Goal: Information Seeking & Learning: Learn about a topic

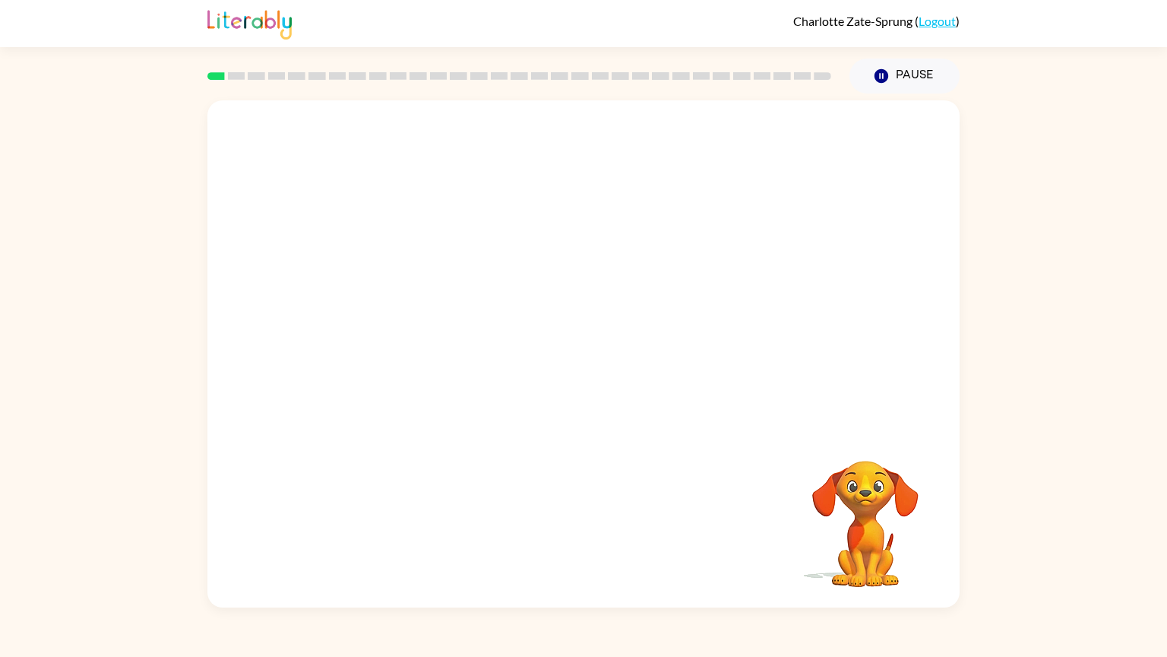
click at [360, 340] on video "Your browser must support playing .mp4 files to use Literably. Please try using…" at bounding box center [583, 264] width 752 height 328
click at [583, 363] on icon "button" at bounding box center [584, 361] width 27 height 27
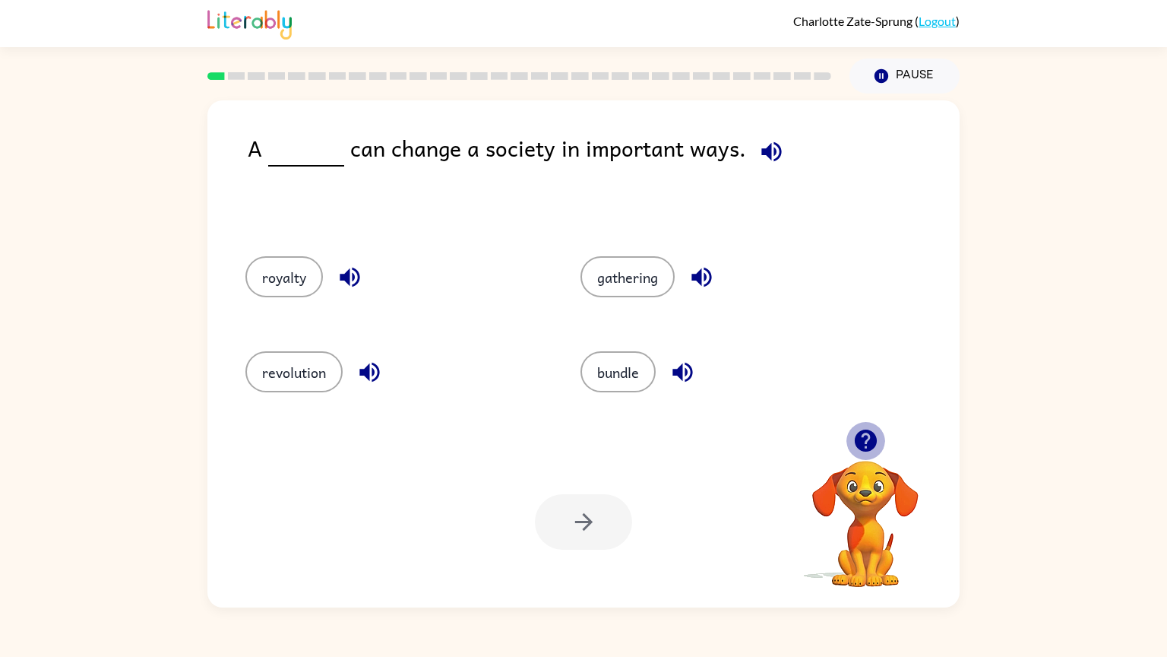
click at [866, 445] on icon "button" at bounding box center [865, 440] width 22 height 22
click at [293, 384] on button "revolution" at bounding box center [294, 371] width 97 height 41
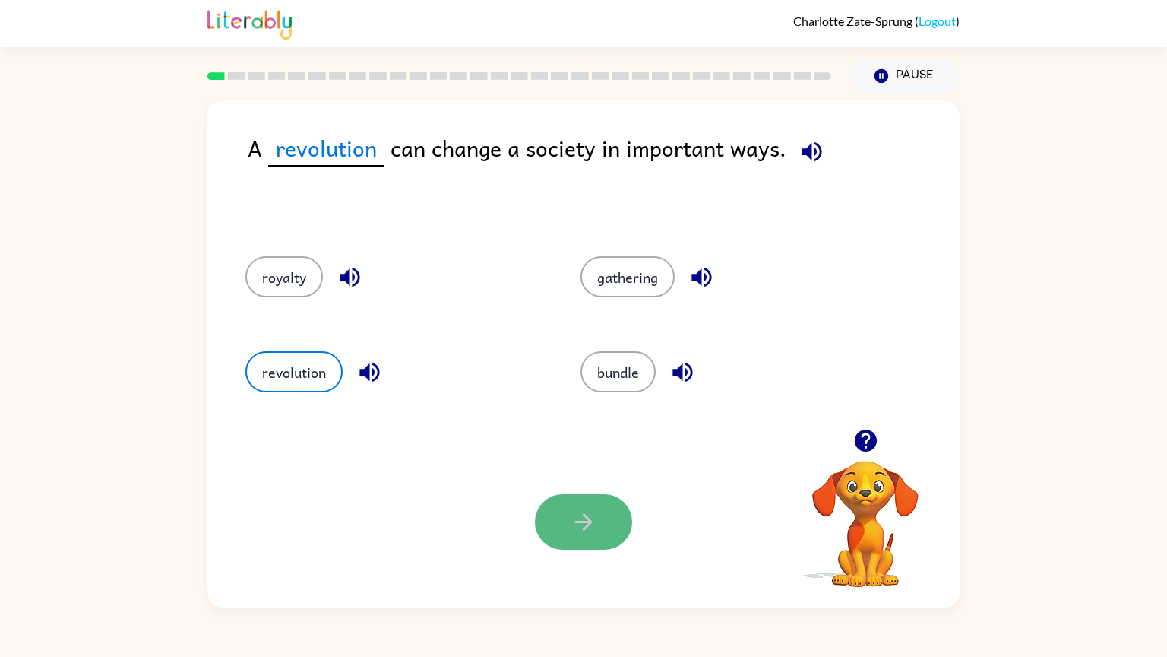
click at [601, 537] on button "button" at bounding box center [583, 521] width 97 height 55
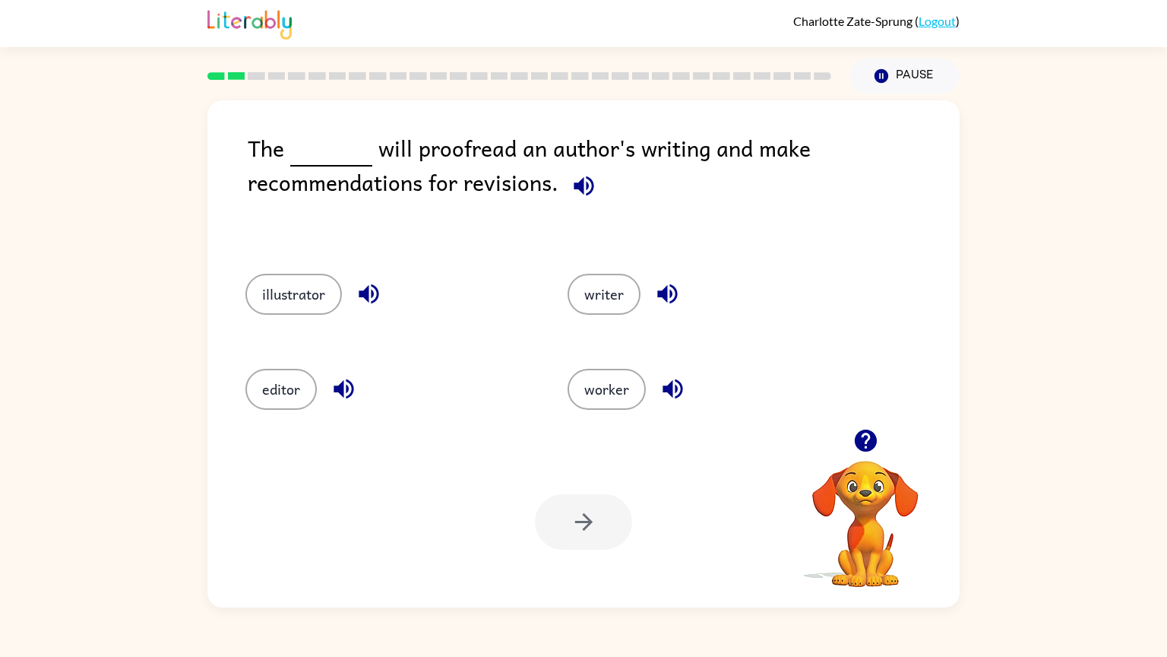
click at [581, 189] on icon "button" at bounding box center [584, 186] width 20 height 20
click at [300, 391] on button "editor" at bounding box center [281, 389] width 71 height 41
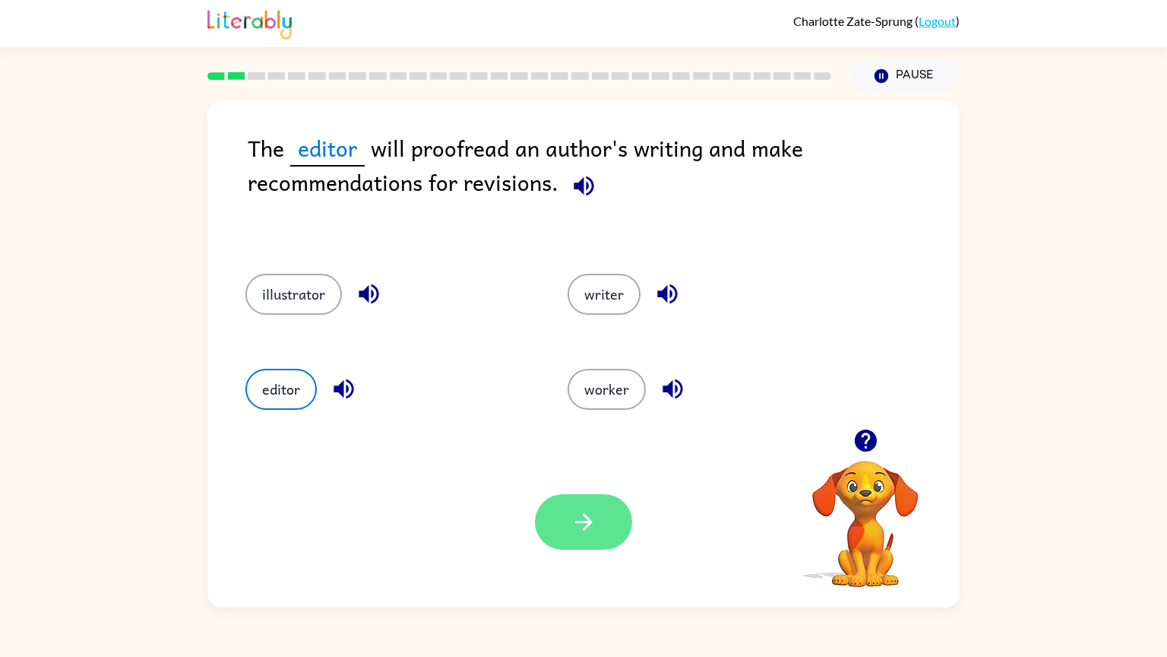
click at [618, 521] on button "button" at bounding box center [583, 521] width 97 height 55
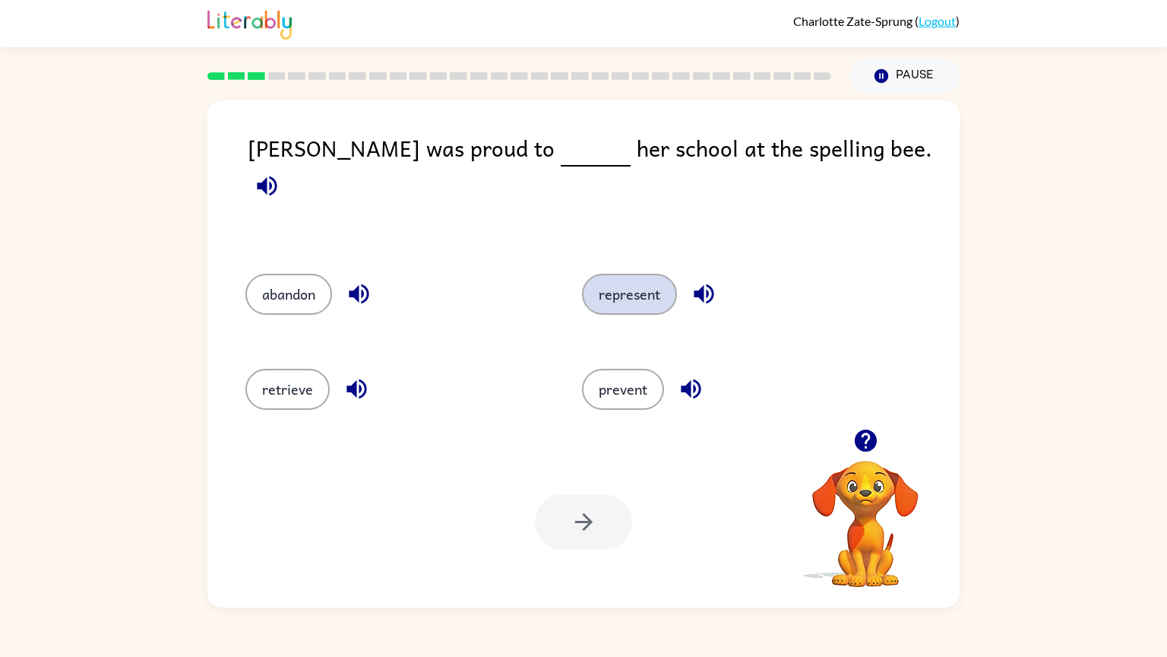
click at [620, 280] on button "represent" at bounding box center [629, 294] width 95 height 41
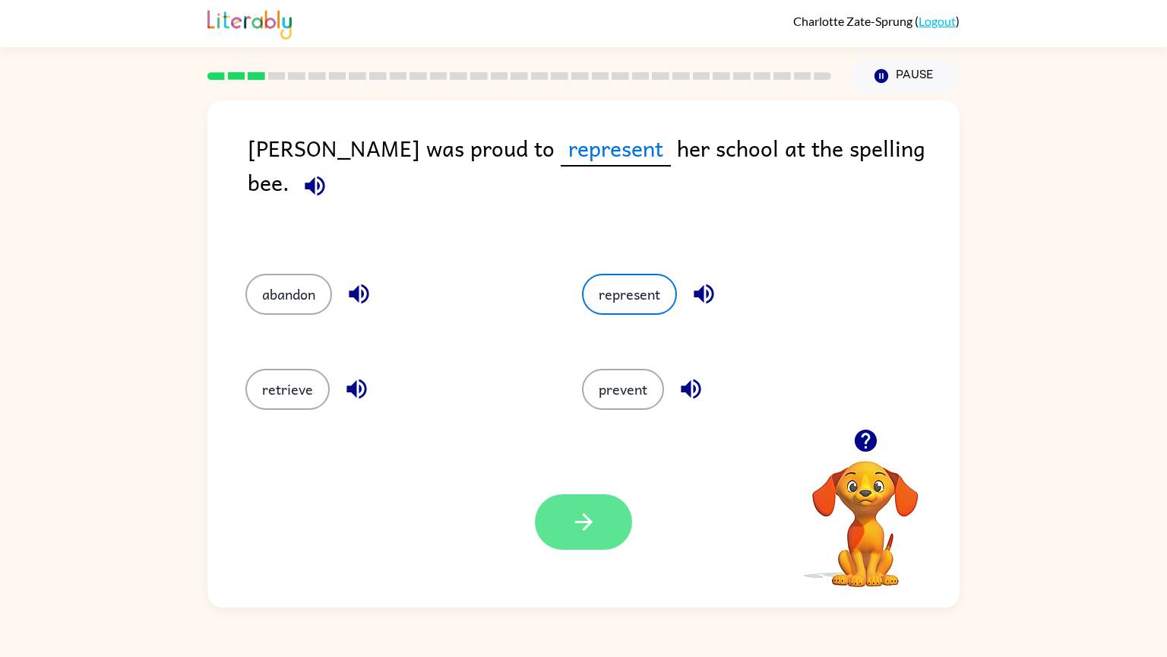
click at [574, 521] on icon "button" at bounding box center [584, 521] width 27 height 27
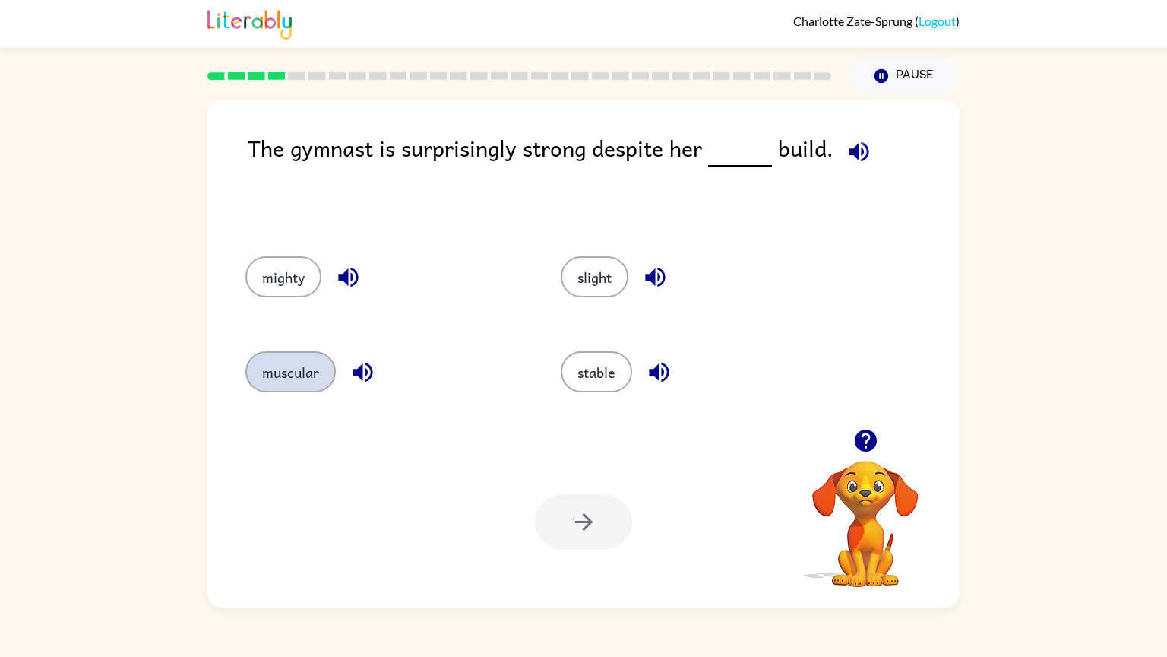
click at [306, 375] on button "muscular" at bounding box center [291, 371] width 90 height 41
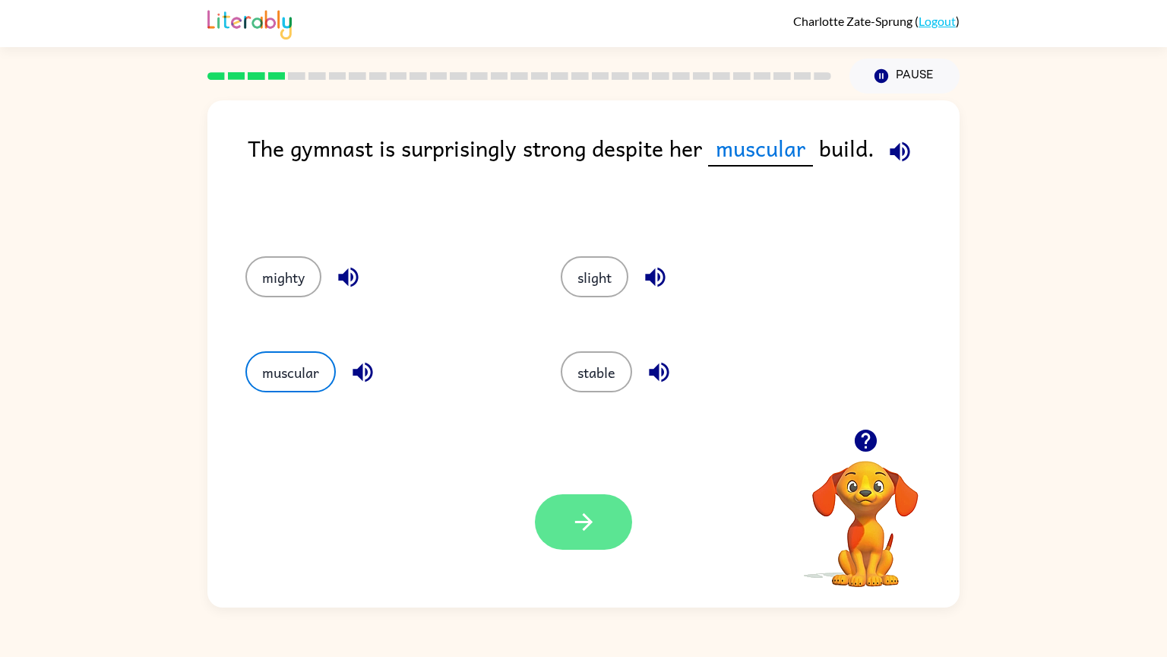
click at [571, 529] on icon "button" at bounding box center [584, 521] width 27 height 27
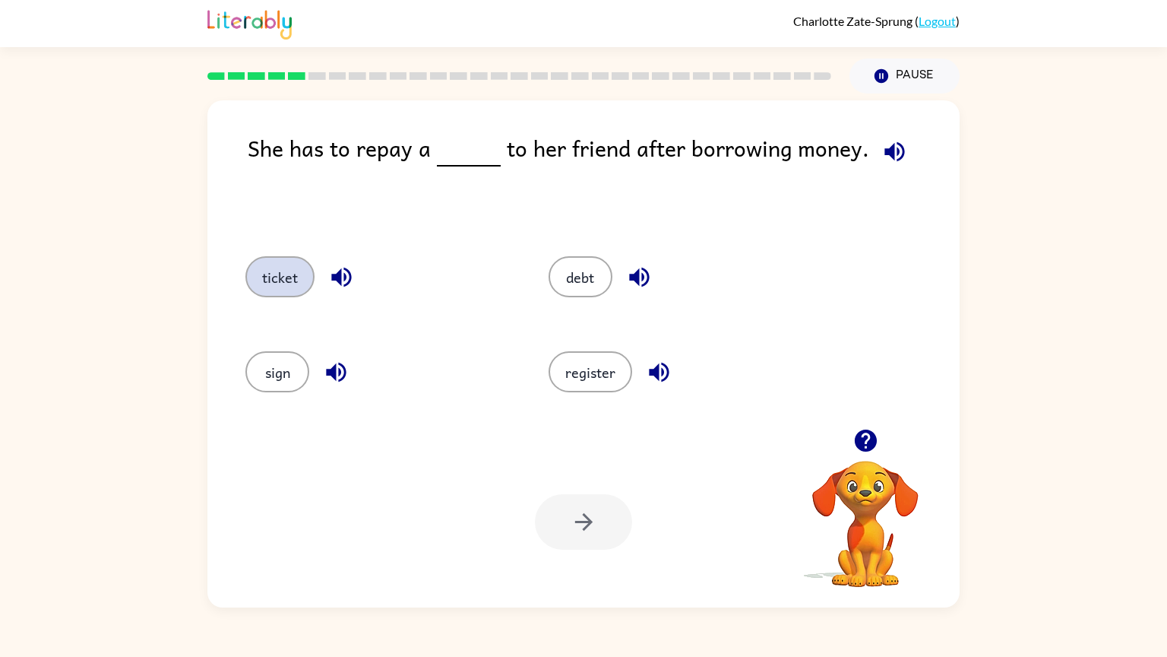
click at [299, 284] on button "ticket" at bounding box center [280, 276] width 69 height 41
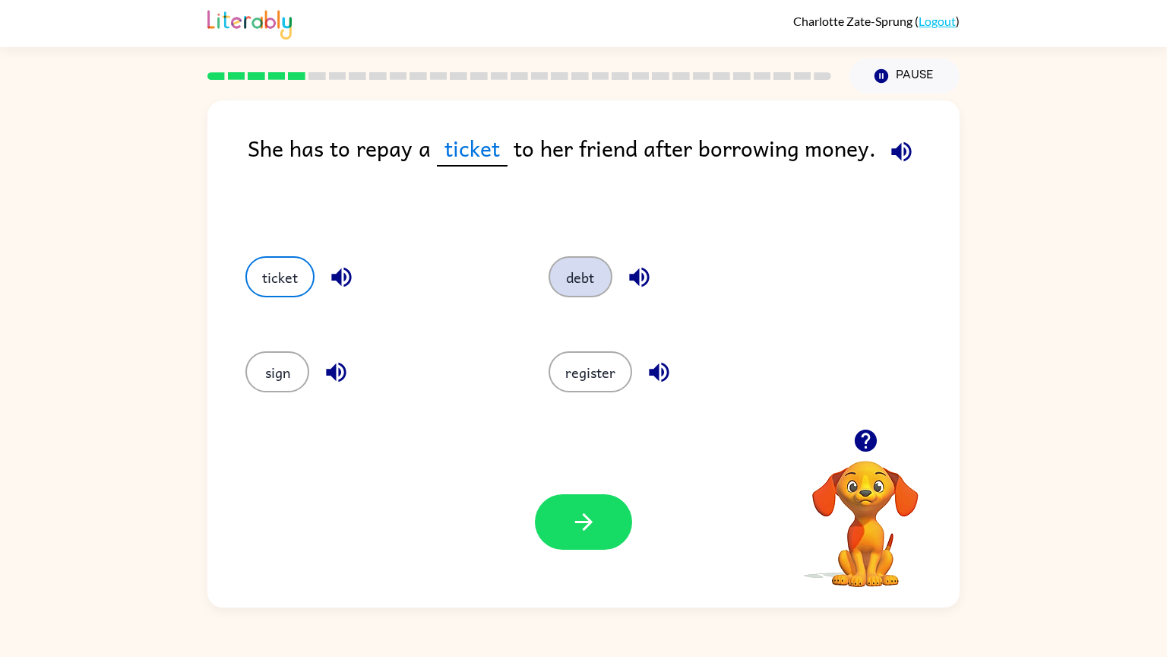
click at [577, 291] on button "debt" at bounding box center [581, 276] width 64 height 41
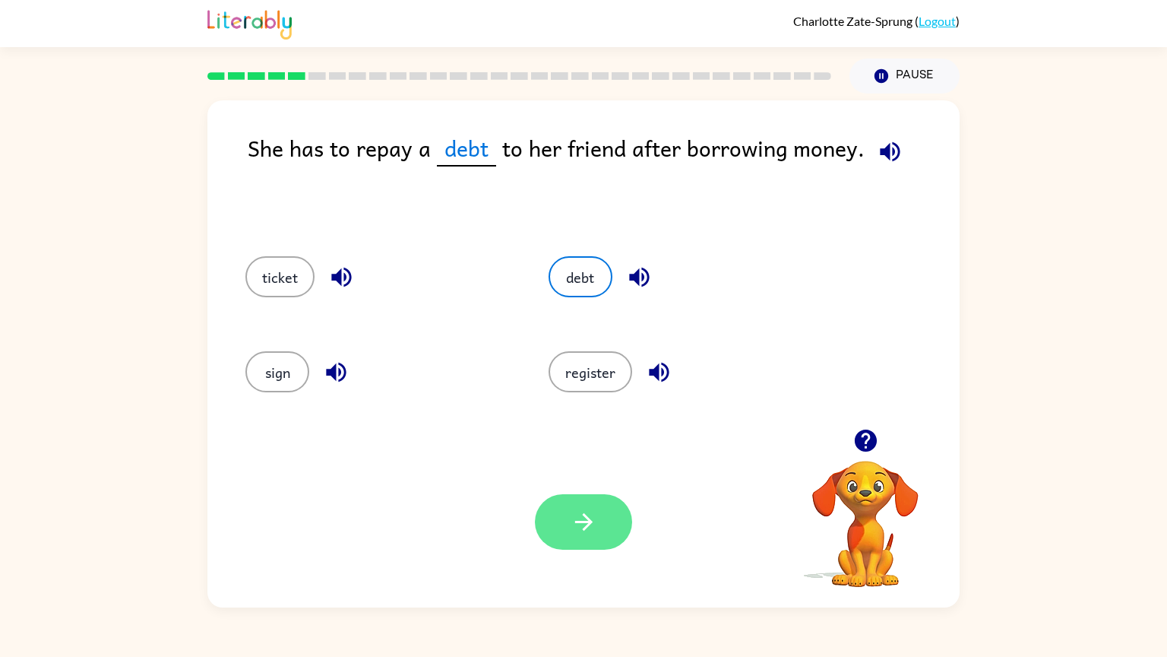
click at [575, 529] on icon "button" at bounding box center [584, 521] width 27 height 27
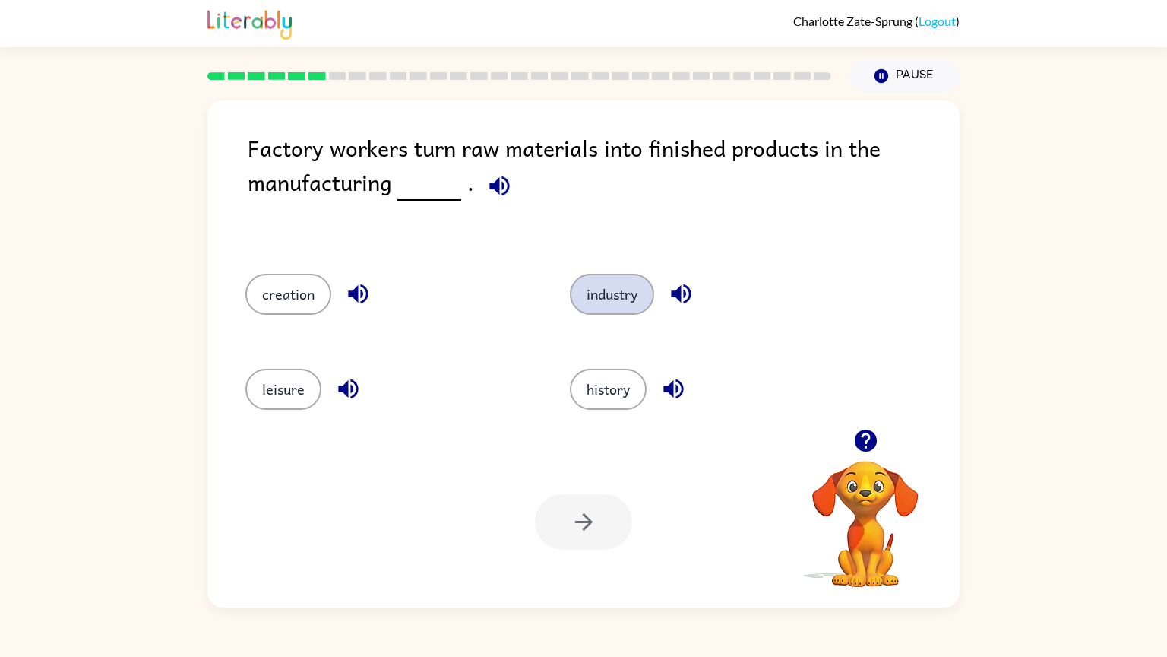
click at [613, 288] on button "industry" at bounding box center [612, 294] width 84 height 41
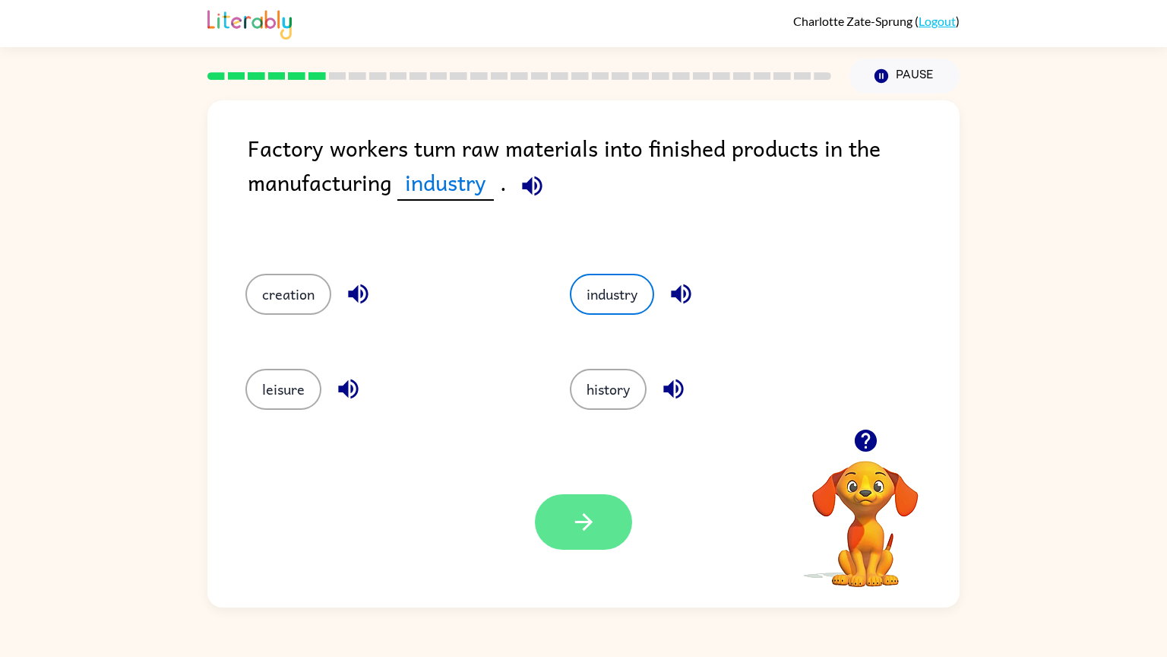
click at [569, 525] on button "button" at bounding box center [583, 521] width 97 height 55
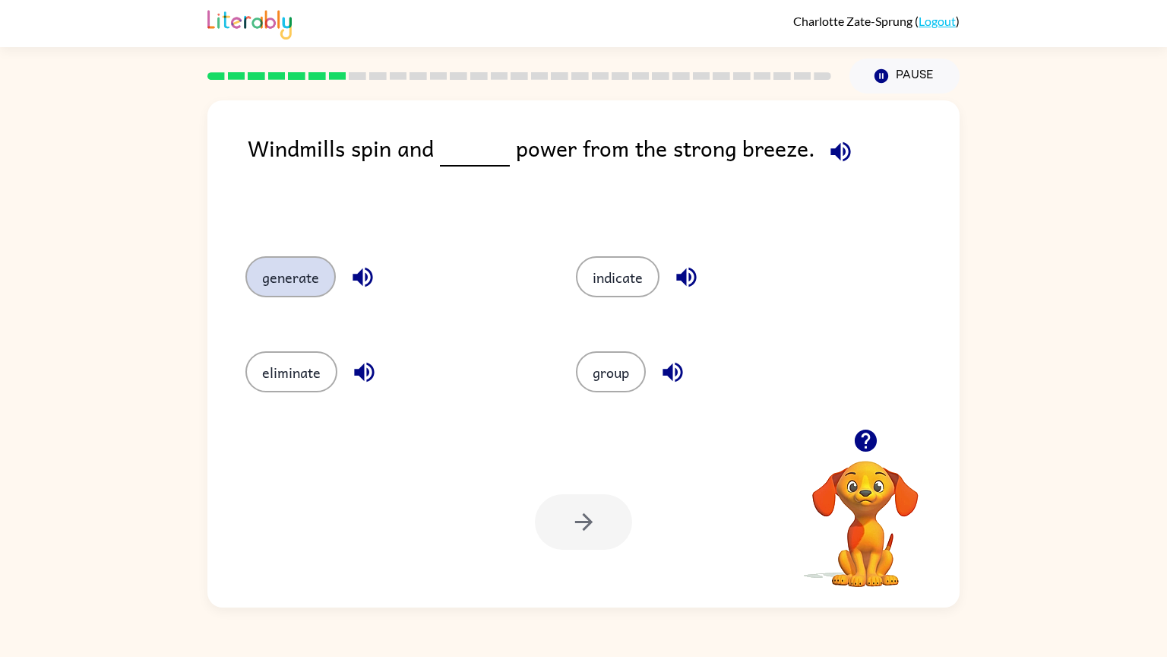
click at [309, 277] on button "generate" at bounding box center [291, 276] width 90 height 41
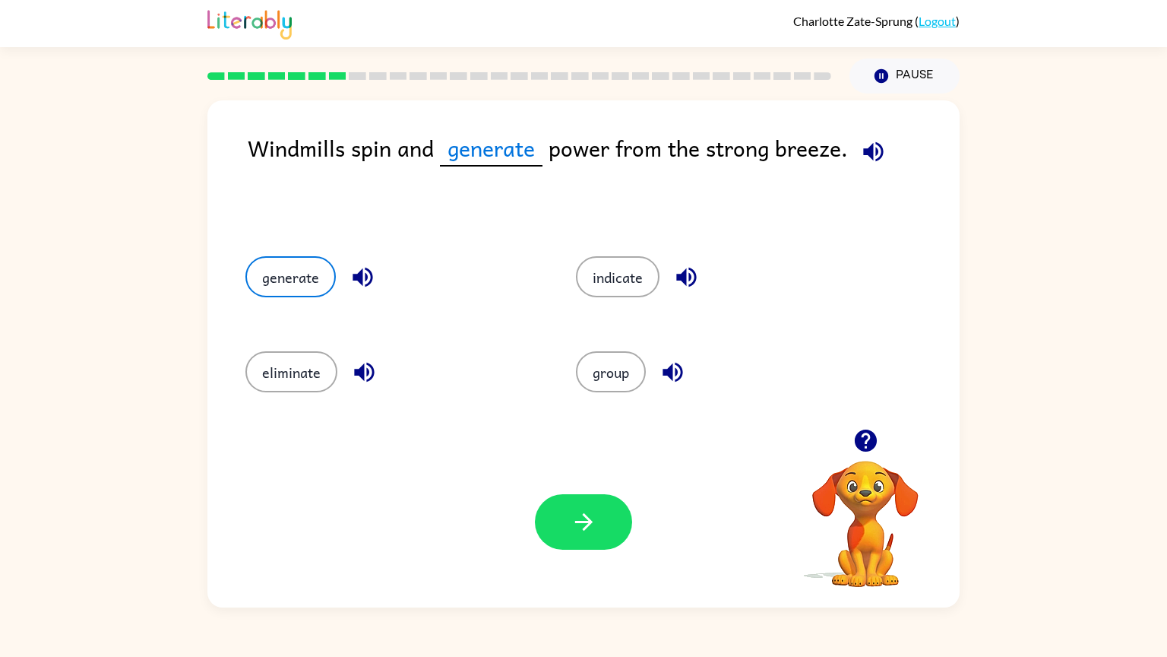
click at [246, 256] on button "generate" at bounding box center [291, 276] width 90 height 41
click at [577, 533] on icon "button" at bounding box center [584, 521] width 27 height 27
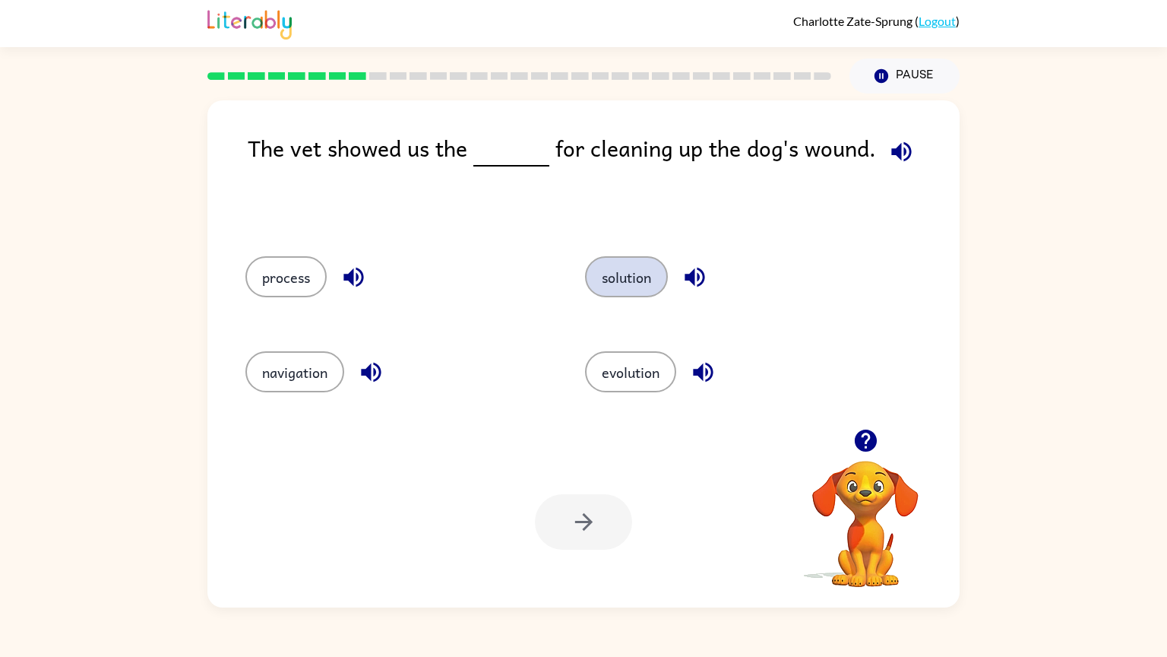
click at [603, 284] on button "solution" at bounding box center [626, 276] width 83 height 41
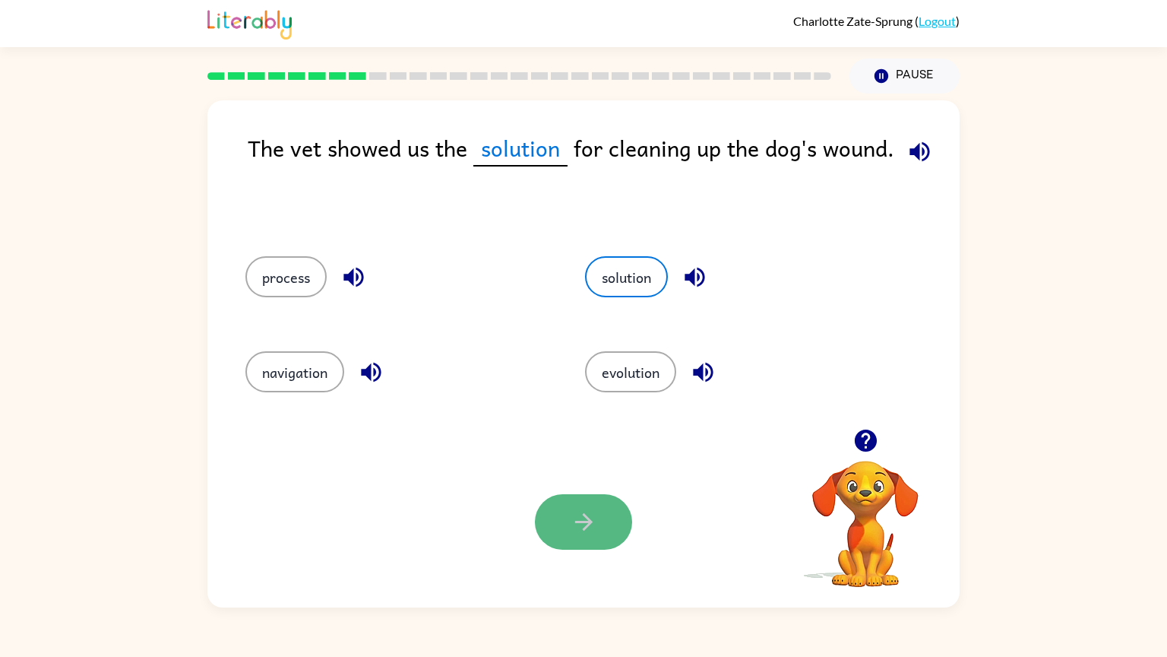
click at [569, 532] on button "button" at bounding box center [583, 521] width 97 height 55
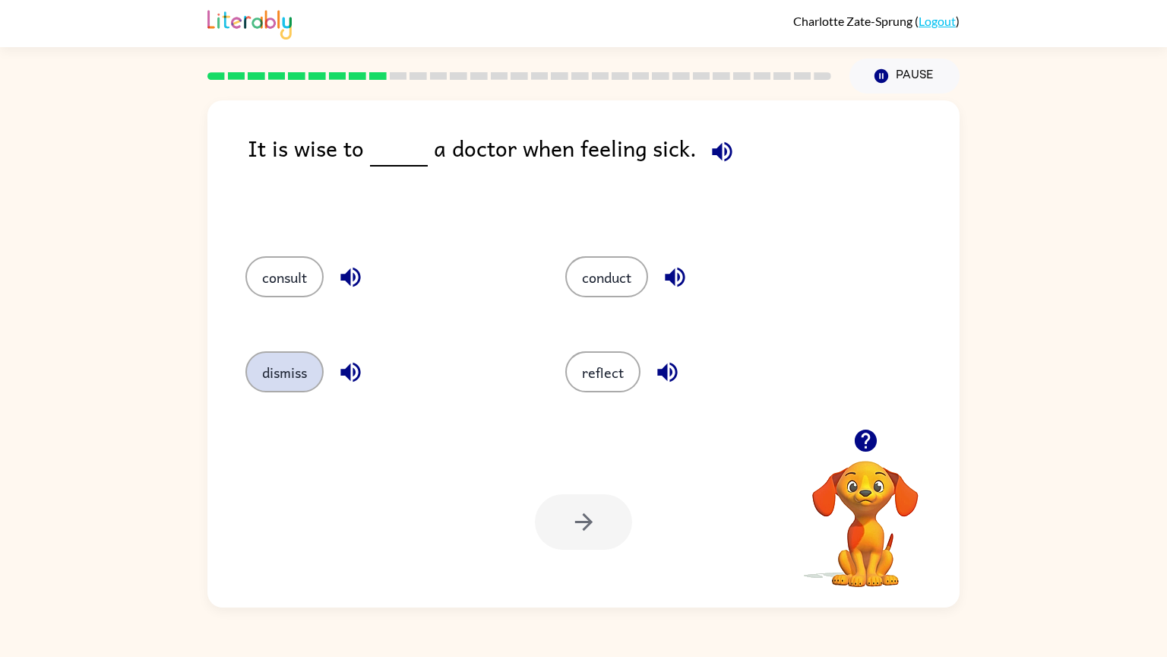
click at [272, 369] on button "dismiss" at bounding box center [285, 371] width 78 height 41
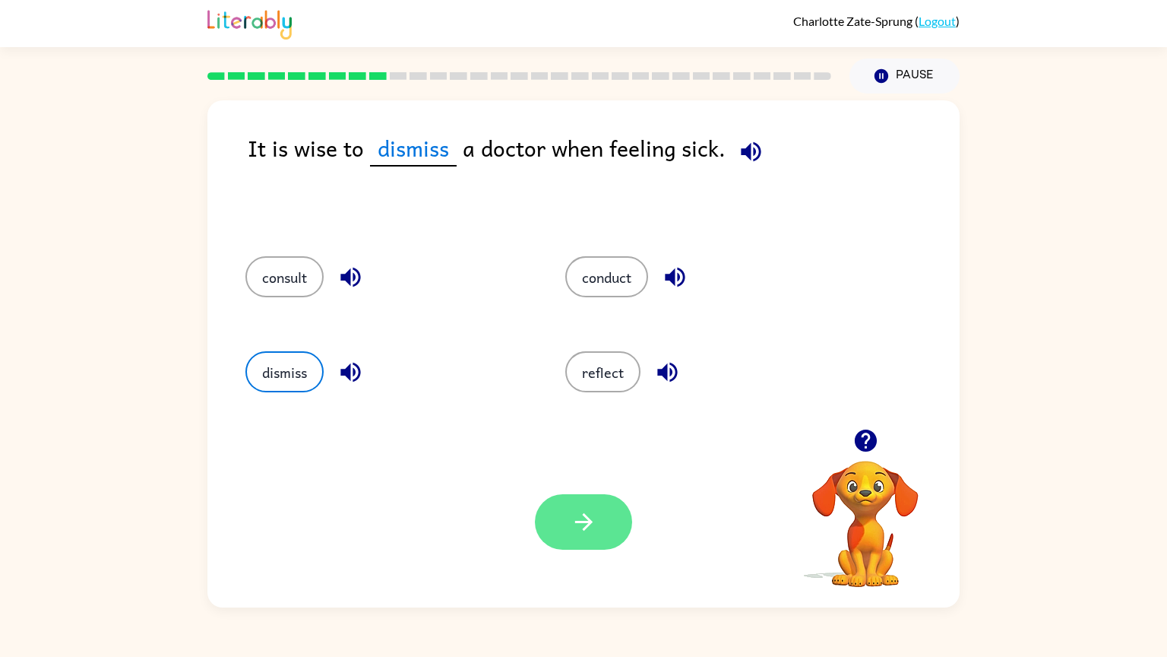
click at [557, 527] on button "button" at bounding box center [583, 521] width 97 height 55
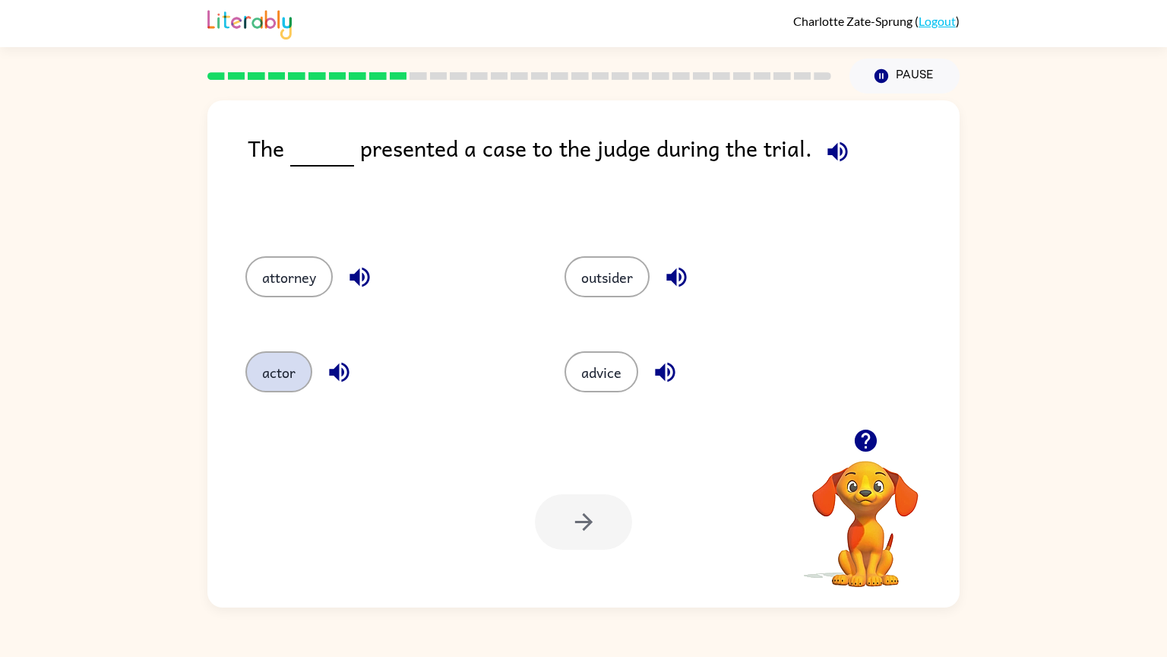
click at [289, 372] on button "actor" at bounding box center [279, 371] width 67 height 41
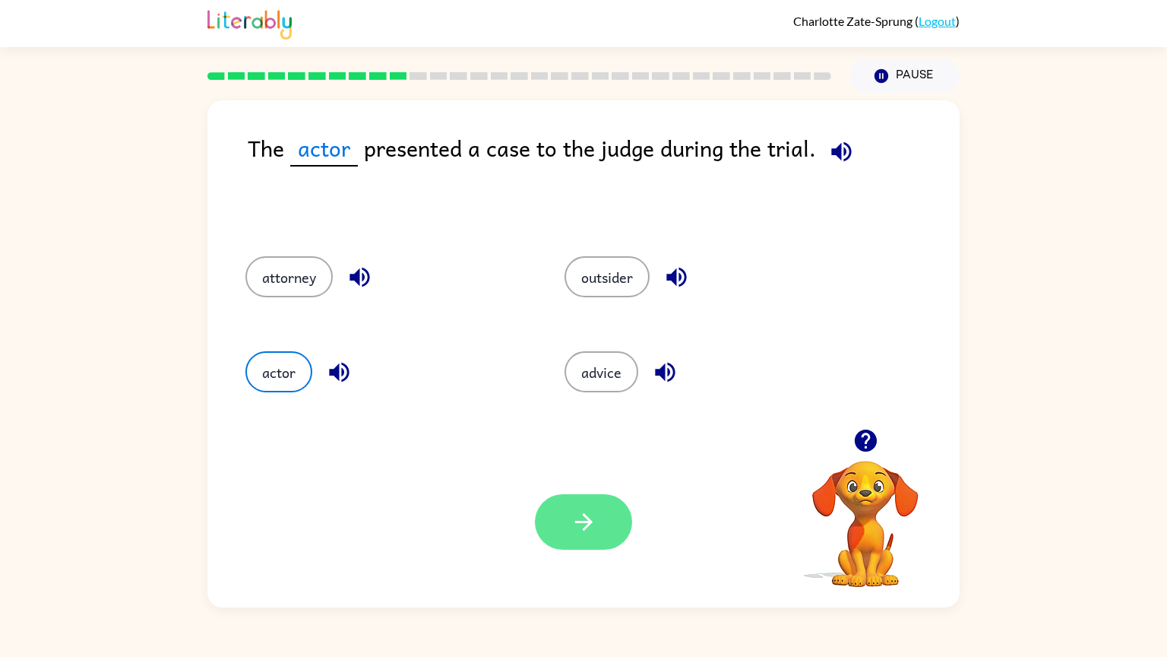
click at [569, 520] on button "button" at bounding box center [583, 521] width 97 height 55
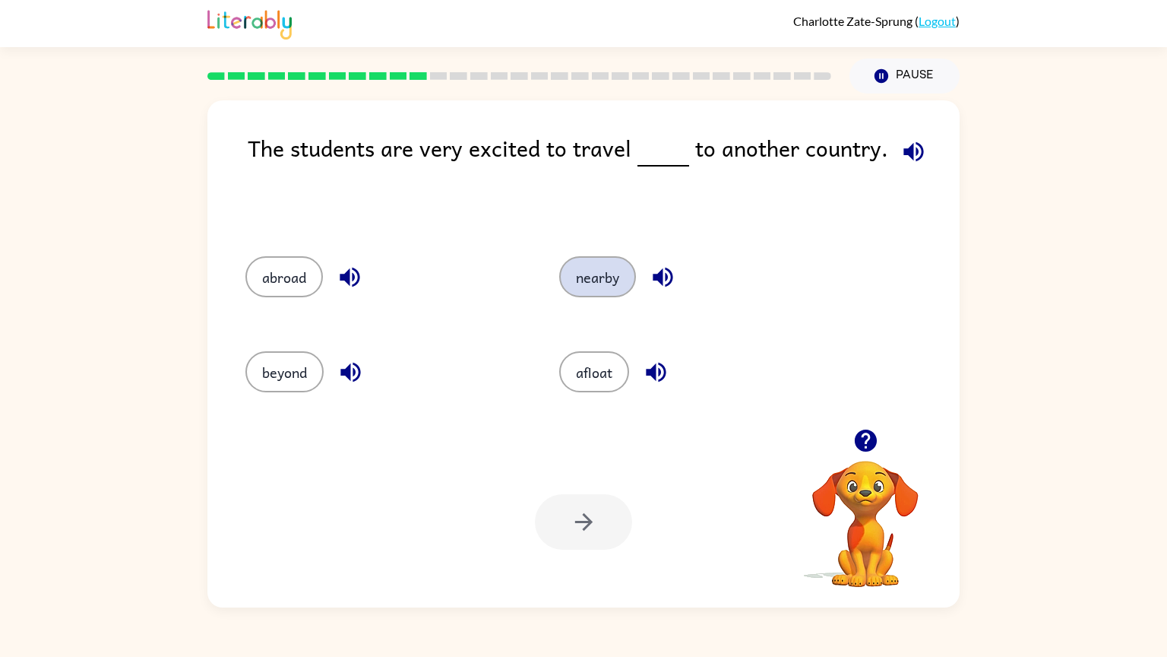
click at [619, 268] on button "nearby" at bounding box center [597, 276] width 77 height 41
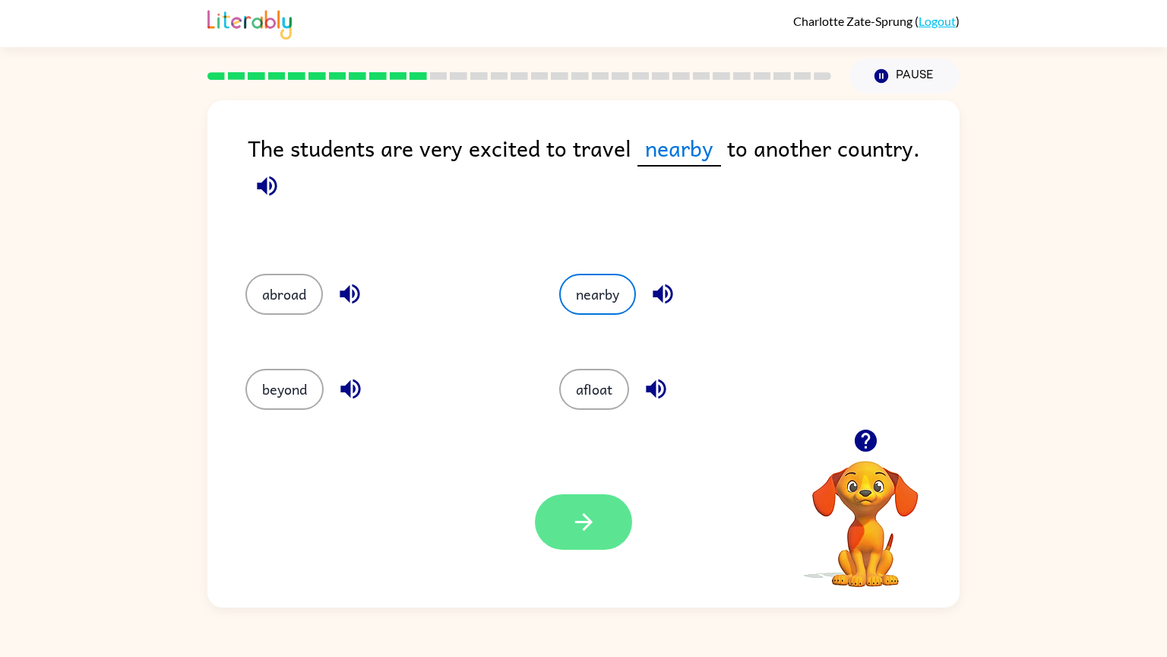
click at [570, 545] on button "button" at bounding box center [583, 521] width 97 height 55
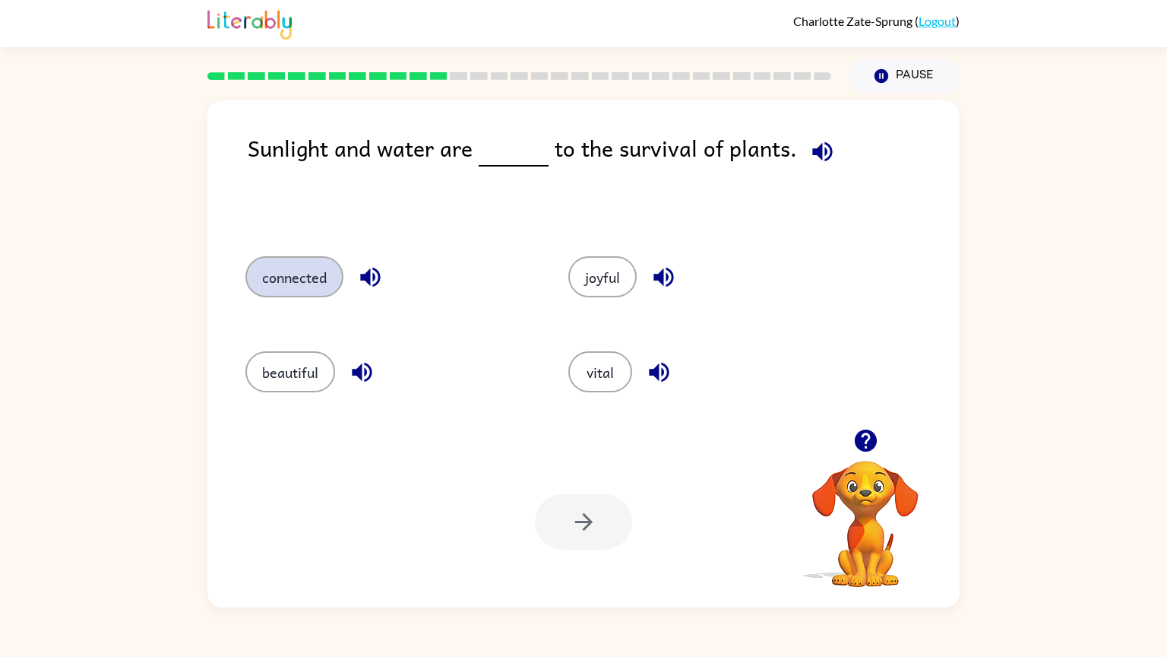
click at [308, 292] on button "connected" at bounding box center [295, 276] width 98 height 41
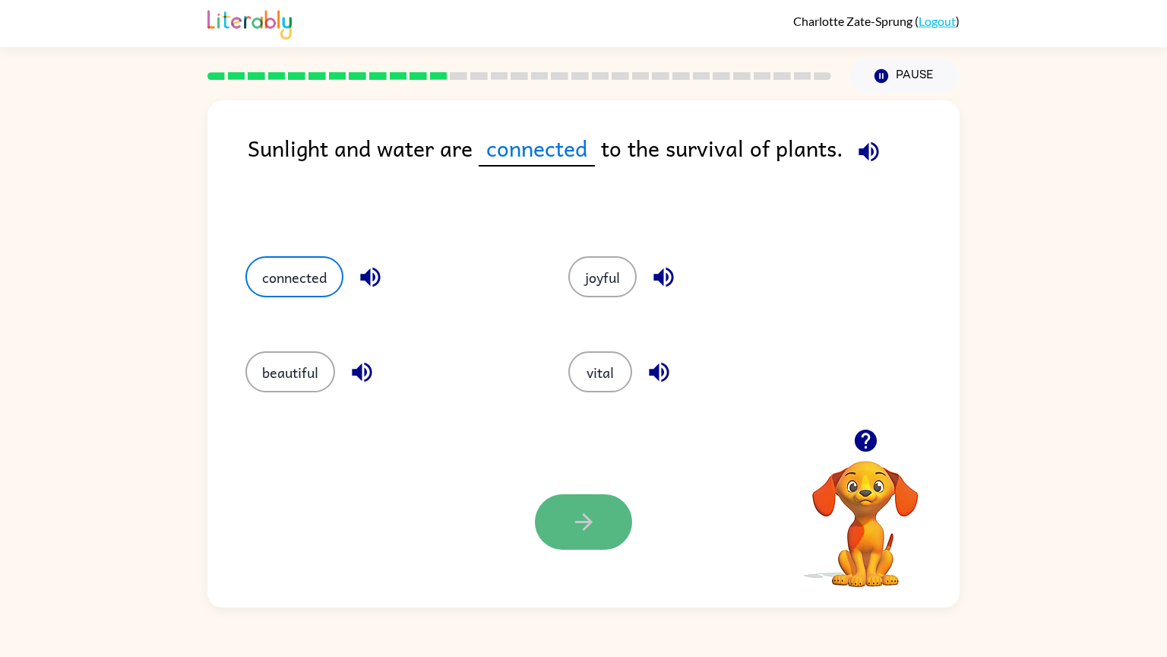
click at [562, 548] on button "button" at bounding box center [583, 521] width 97 height 55
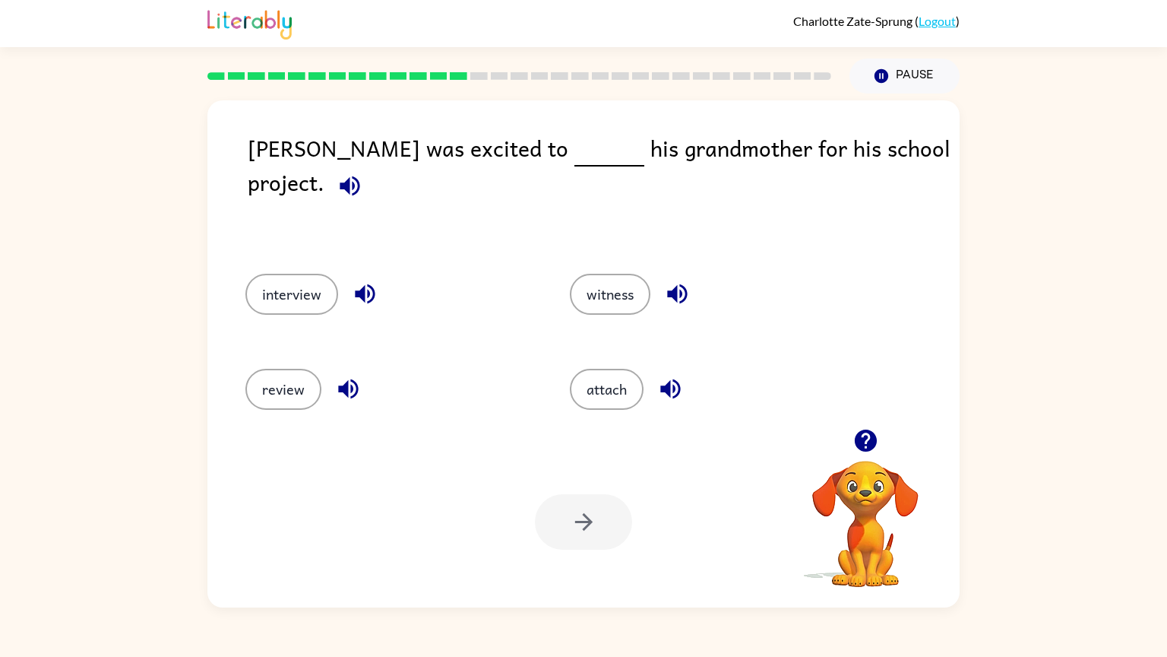
click at [874, 493] on video "Your browser must support playing .mp4 files to use Literably. Please try using…" at bounding box center [866, 513] width 152 height 152
click at [306, 294] on button "interview" at bounding box center [292, 294] width 93 height 41
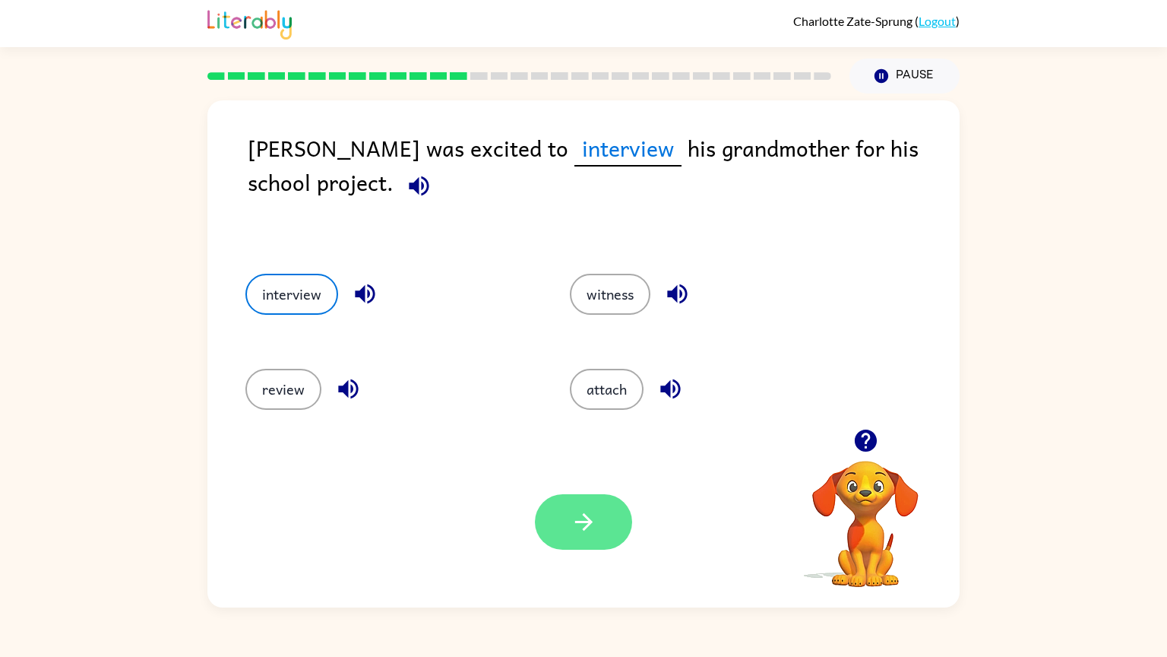
click at [583, 544] on button "button" at bounding box center [583, 521] width 97 height 55
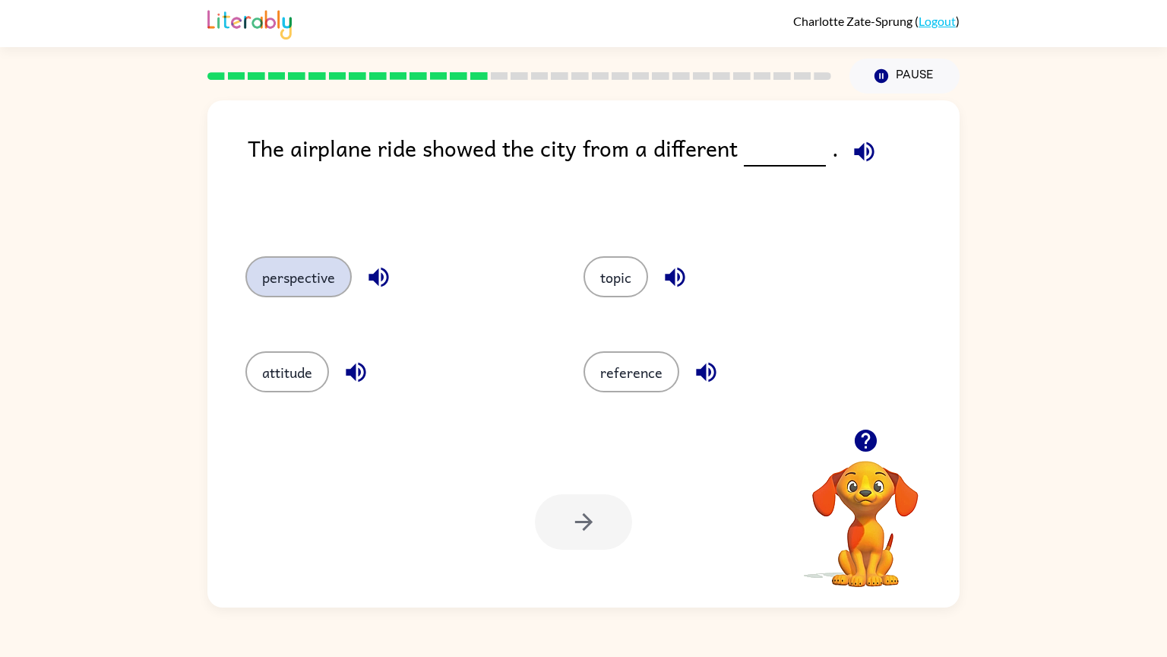
click at [333, 276] on button "perspective" at bounding box center [299, 276] width 106 height 41
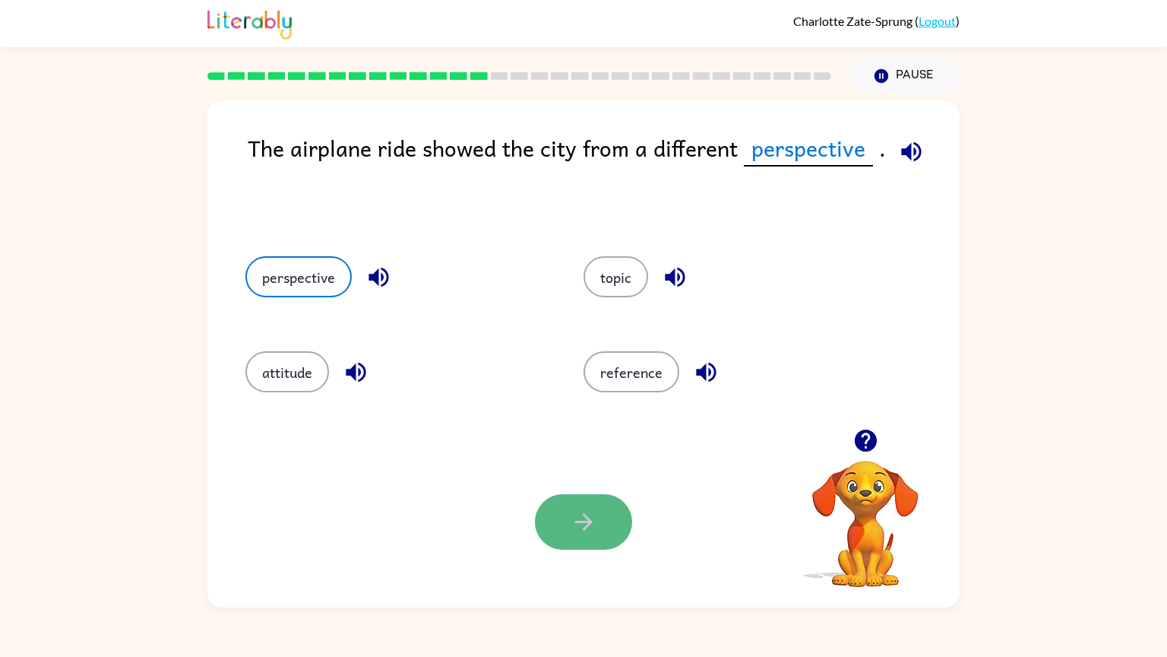
click at [575, 543] on button "button" at bounding box center [583, 521] width 97 height 55
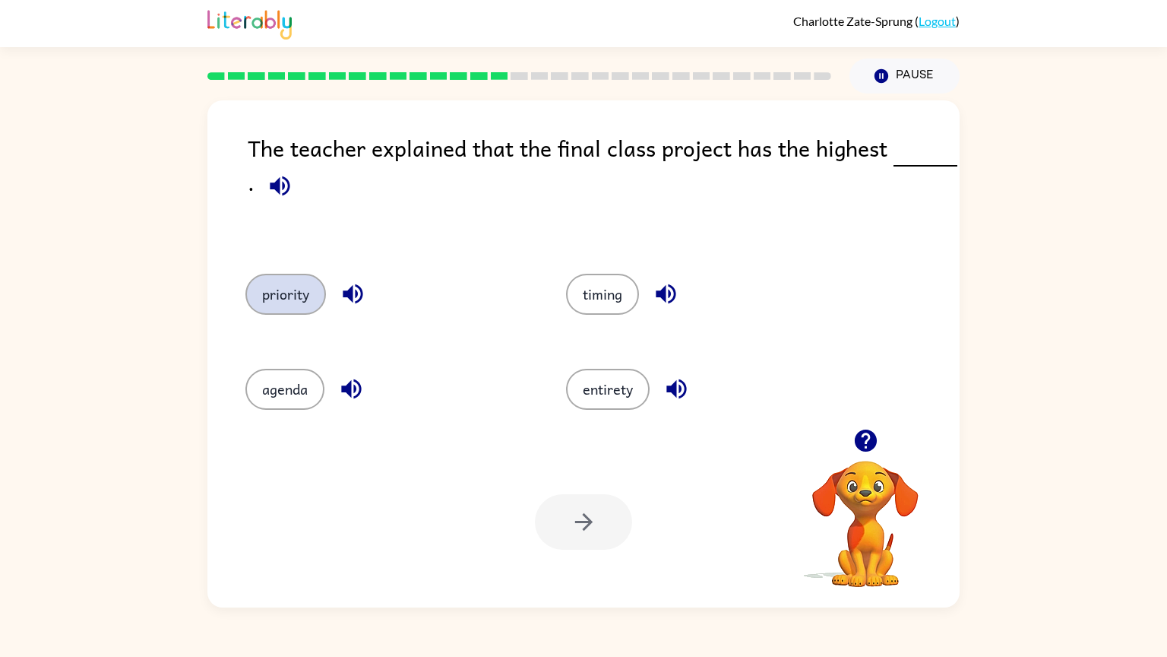
click at [290, 288] on button "priority" at bounding box center [286, 294] width 81 height 41
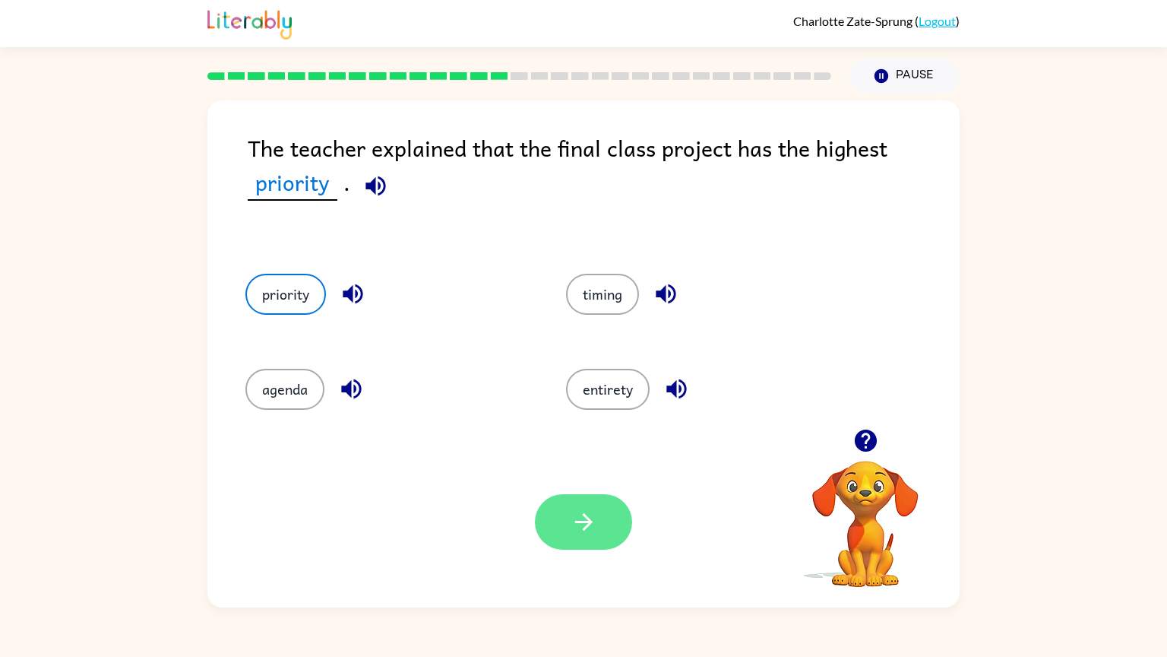
click at [565, 532] on button "button" at bounding box center [583, 521] width 97 height 55
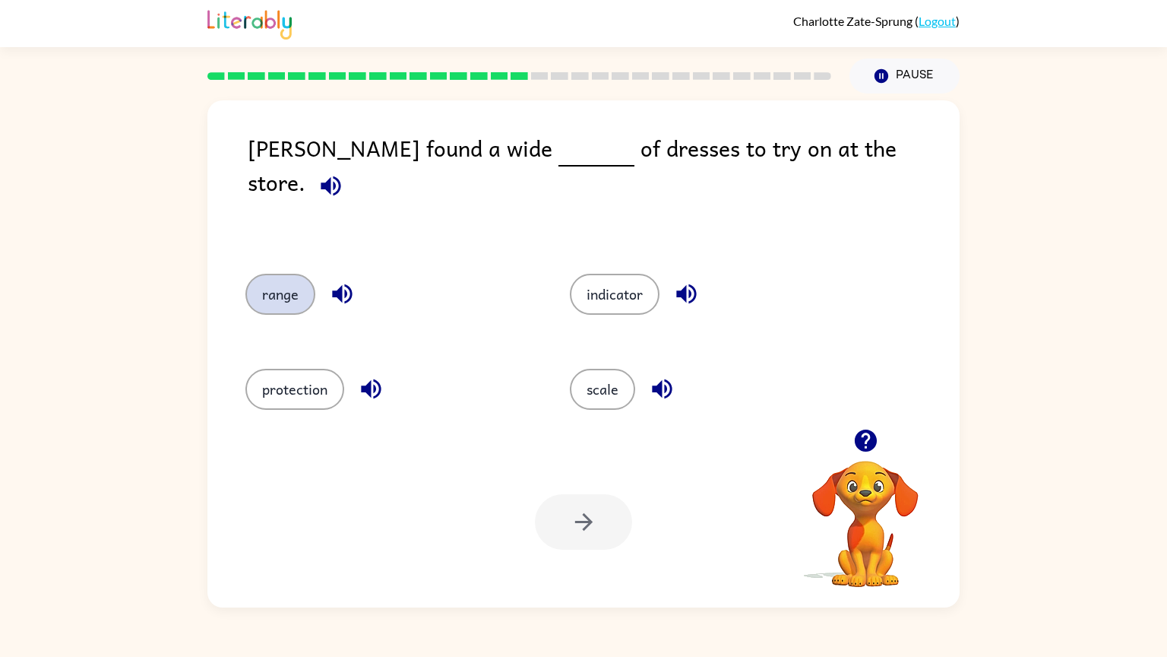
click at [261, 290] on button "range" at bounding box center [281, 294] width 70 height 41
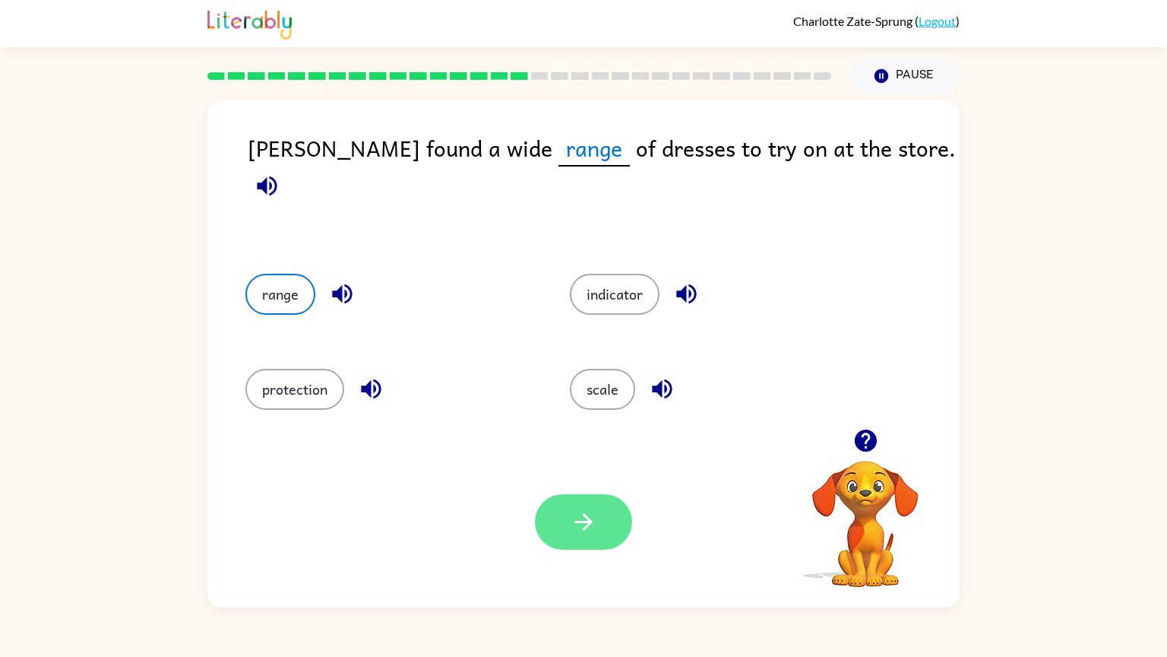
click at [556, 515] on button "button" at bounding box center [583, 521] width 97 height 55
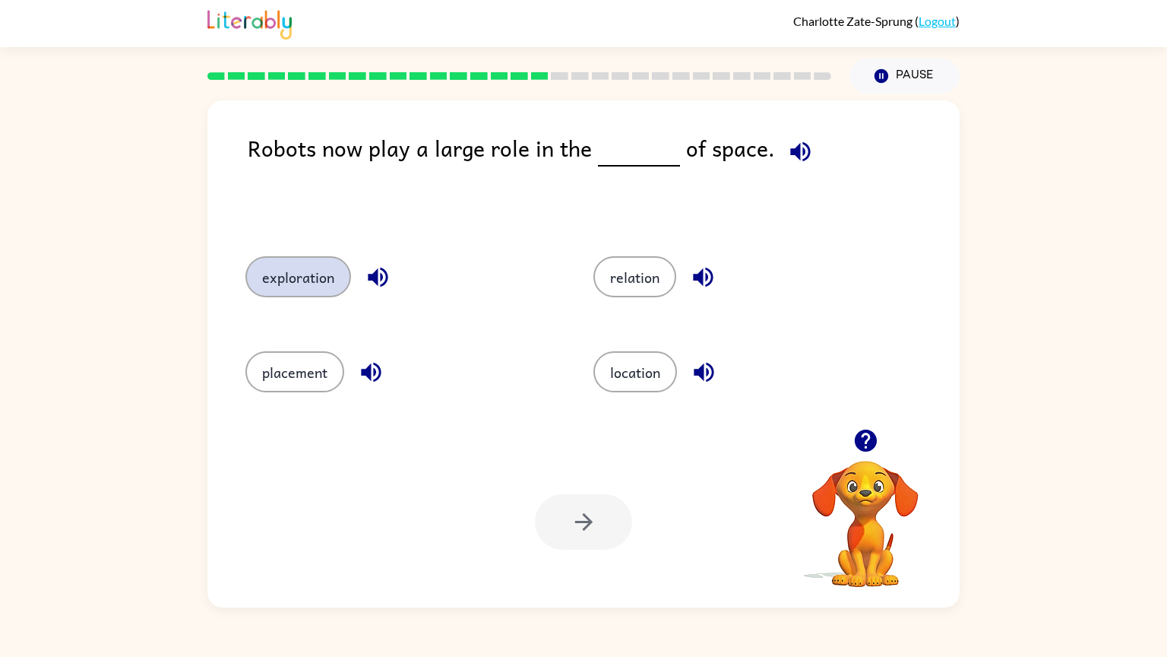
click at [303, 271] on button "exploration" at bounding box center [299, 276] width 106 height 41
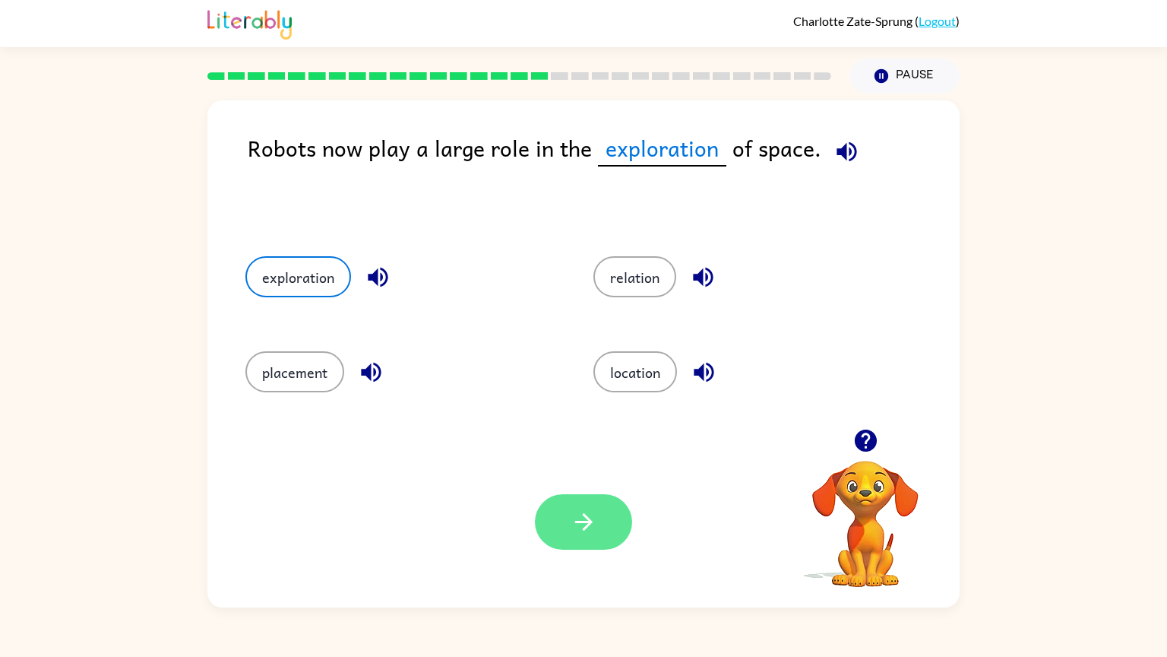
click at [578, 516] on icon "button" at bounding box center [584, 521] width 27 height 27
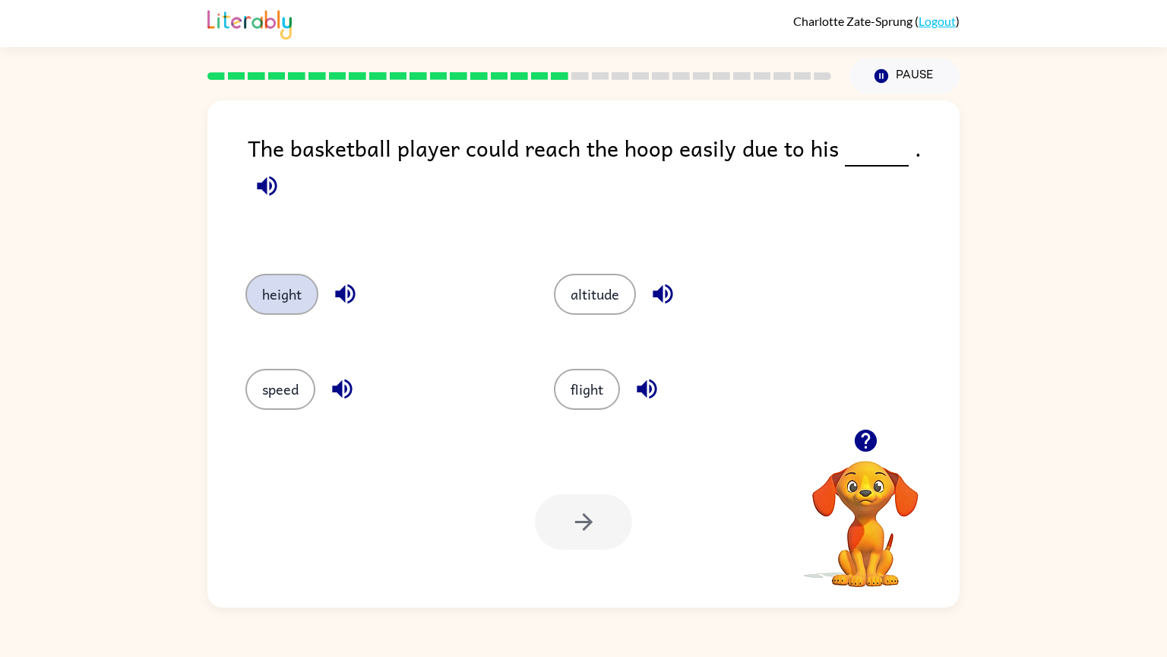
click at [294, 280] on button "height" at bounding box center [282, 294] width 73 height 41
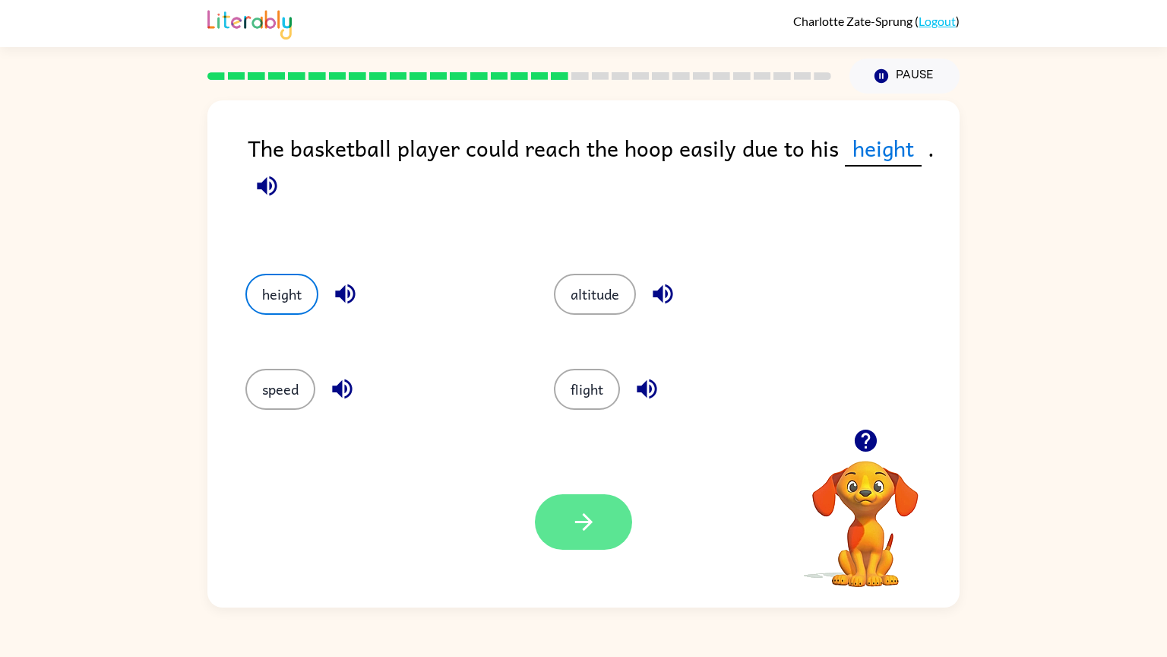
click at [615, 533] on button "button" at bounding box center [583, 521] width 97 height 55
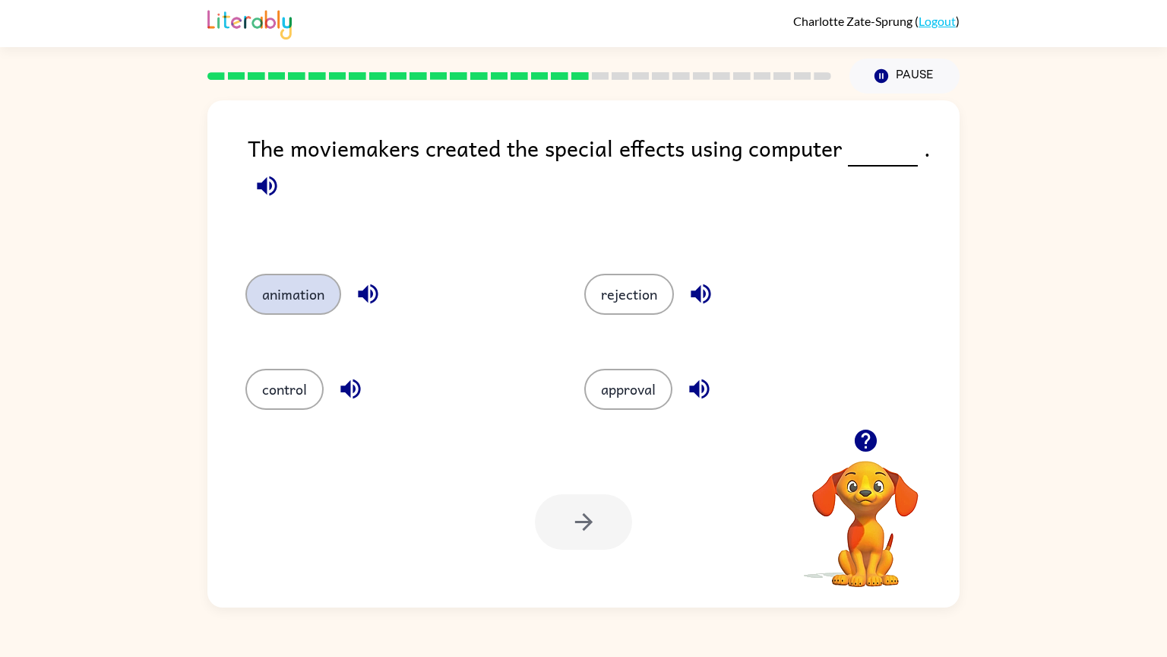
click at [274, 312] on button "animation" at bounding box center [294, 294] width 96 height 41
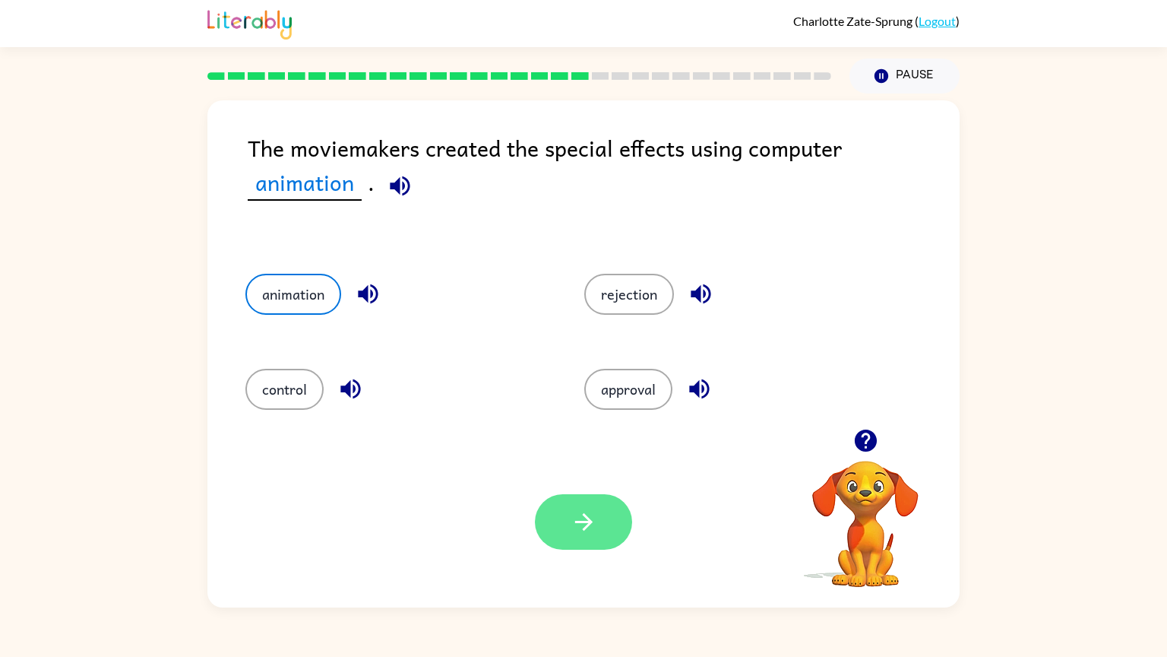
click at [585, 526] on icon "button" at bounding box center [584, 521] width 27 height 27
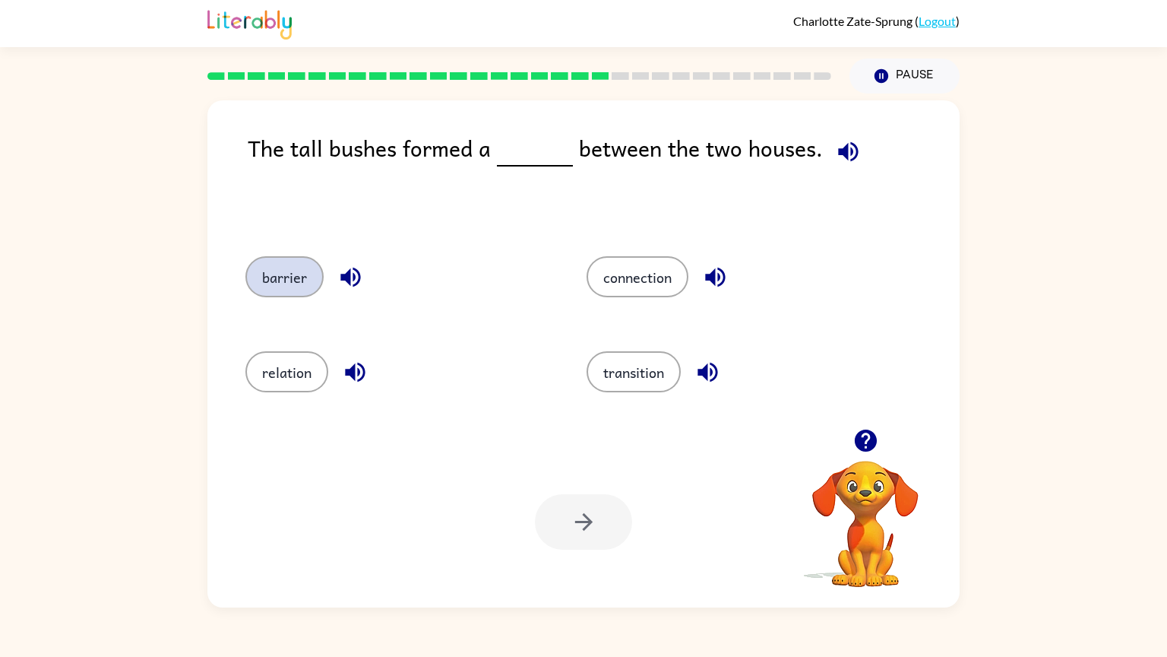
click at [252, 285] on button "barrier" at bounding box center [285, 276] width 78 height 41
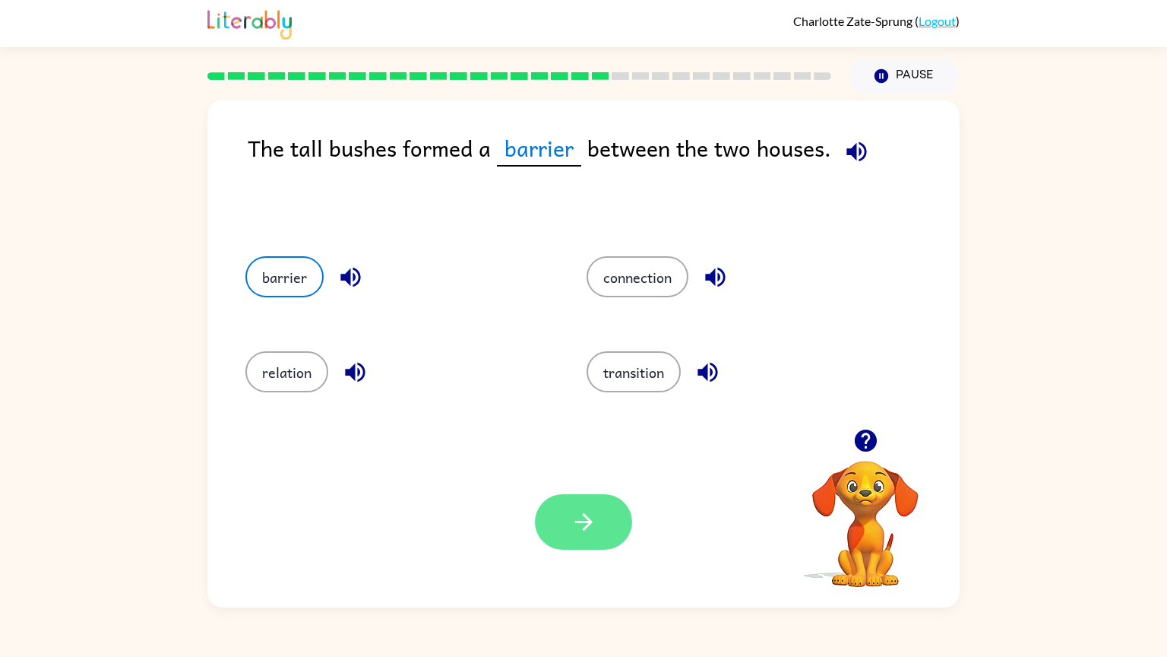
click at [546, 519] on button "button" at bounding box center [583, 521] width 97 height 55
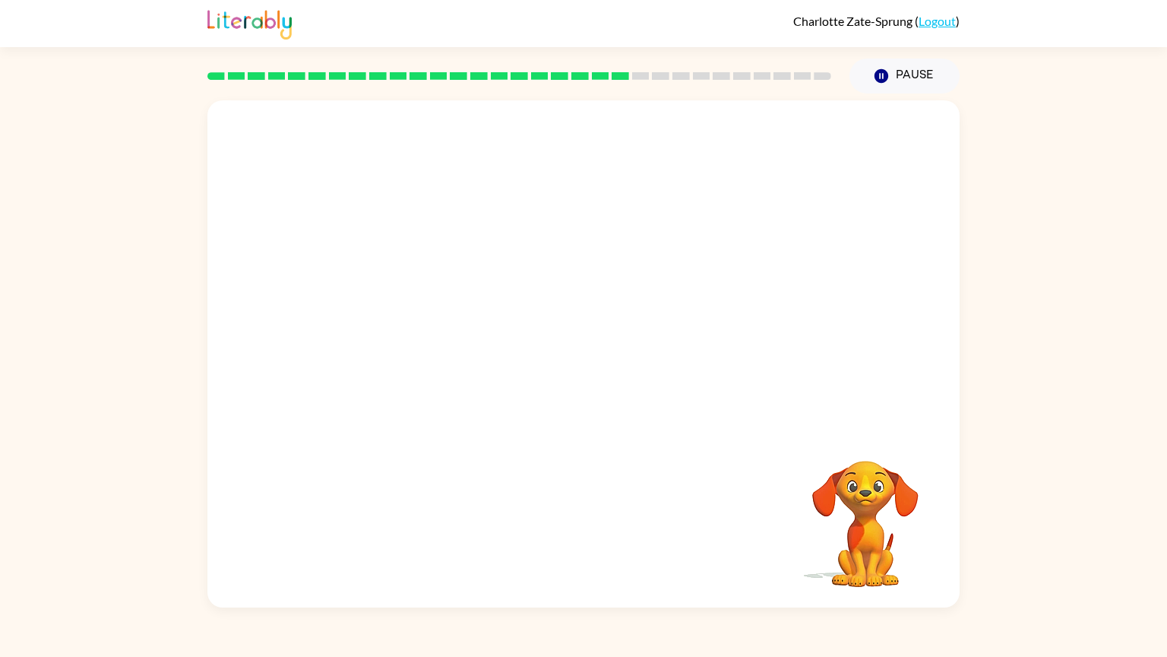
click at [422, 369] on video "Your browser must support playing .mp4 files to use Literably. Please try using…" at bounding box center [583, 264] width 752 height 328
click at [588, 379] on button "button" at bounding box center [583, 361] width 97 height 55
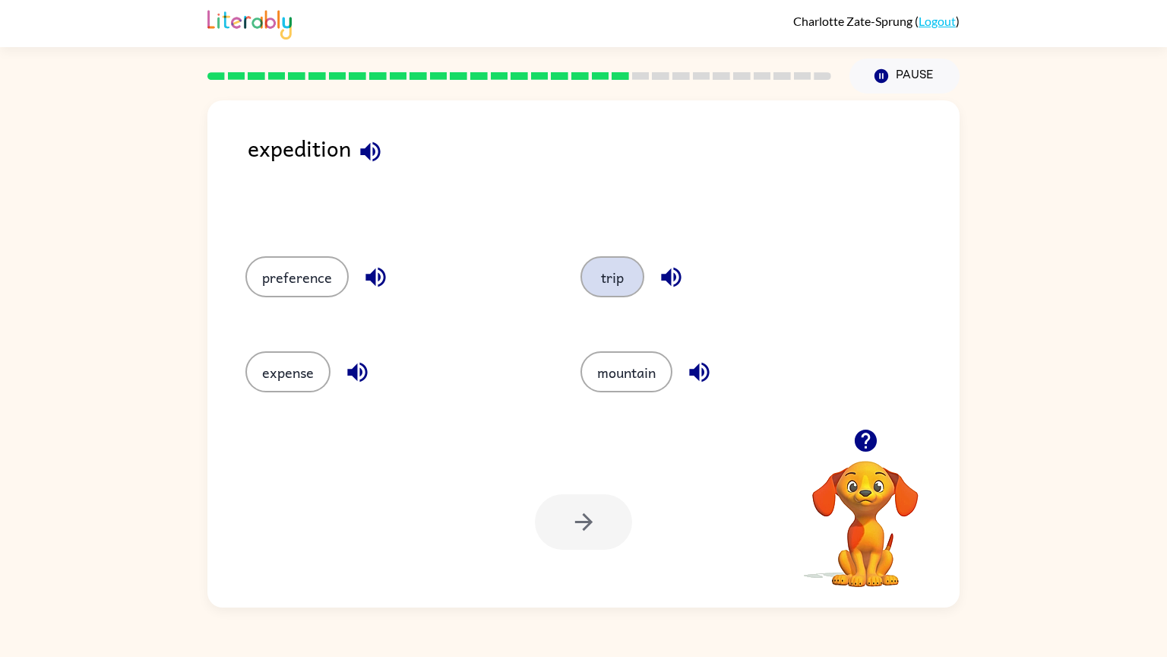
click at [600, 291] on button "trip" at bounding box center [613, 276] width 64 height 41
click at [584, 538] on button "button" at bounding box center [583, 521] width 97 height 55
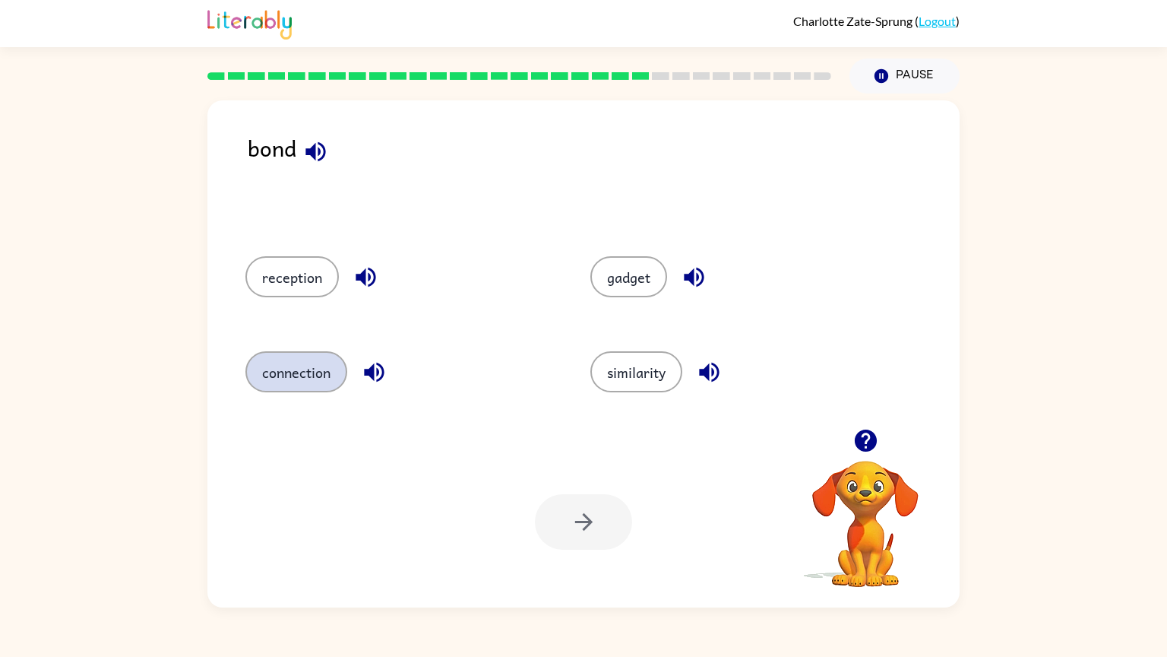
click at [302, 359] on button "connection" at bounding box center [297, 371] width 102 height 41
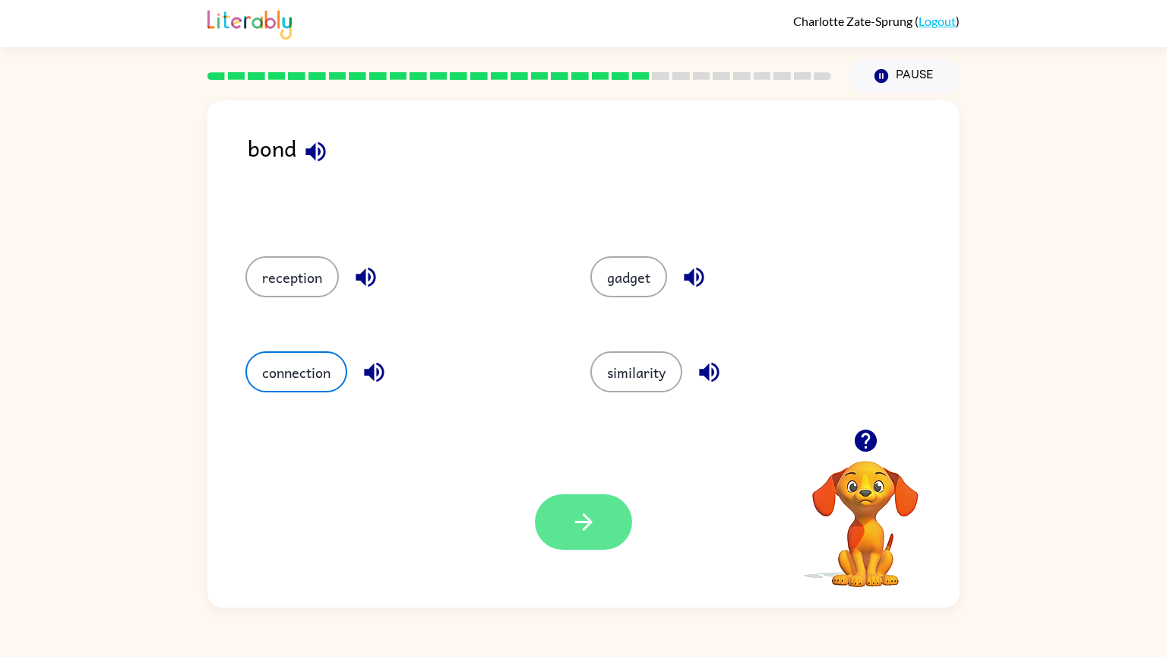
click at [613, 531] on button "button" at bounding box center [583, 521] width 97 height 55
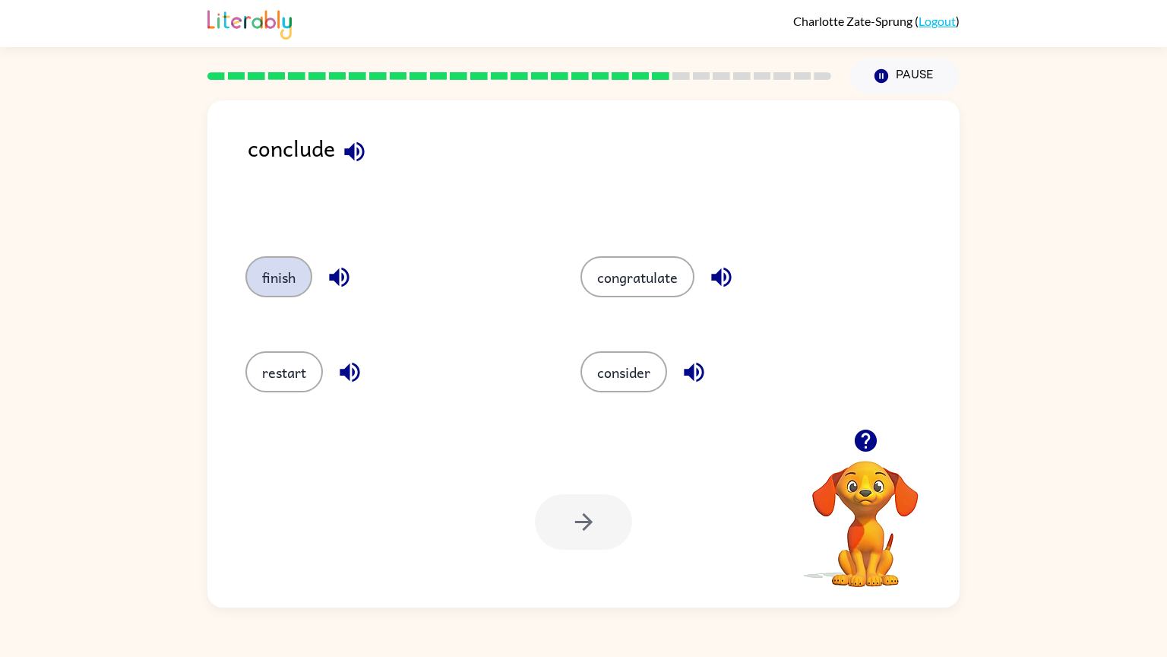
click at [271, 271] on button "finish" at bounding box center [279, 276] width 67 height 41
click at [584, 520] on icon "button" at bounding box center [584, 521] width 27 height 27
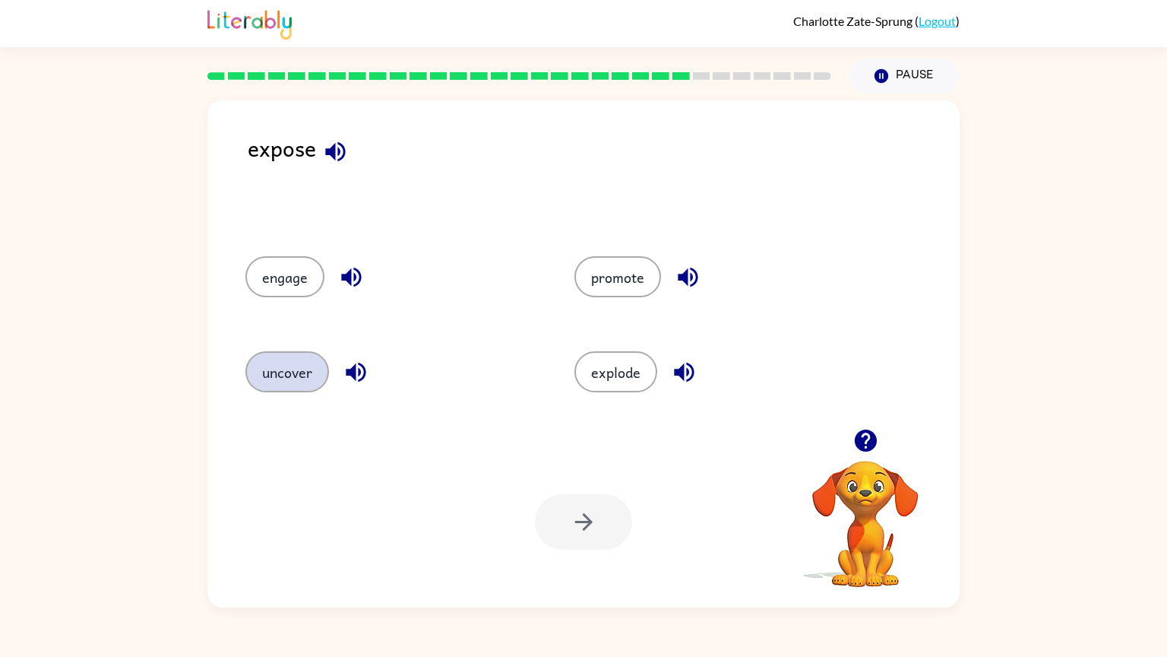
click at [299, 363] on button "uncover" at bounding box center [288, 371] width 84 height 41
click at [612, 534] on button "button" at bounding box center [583, 521] width 97 height 55
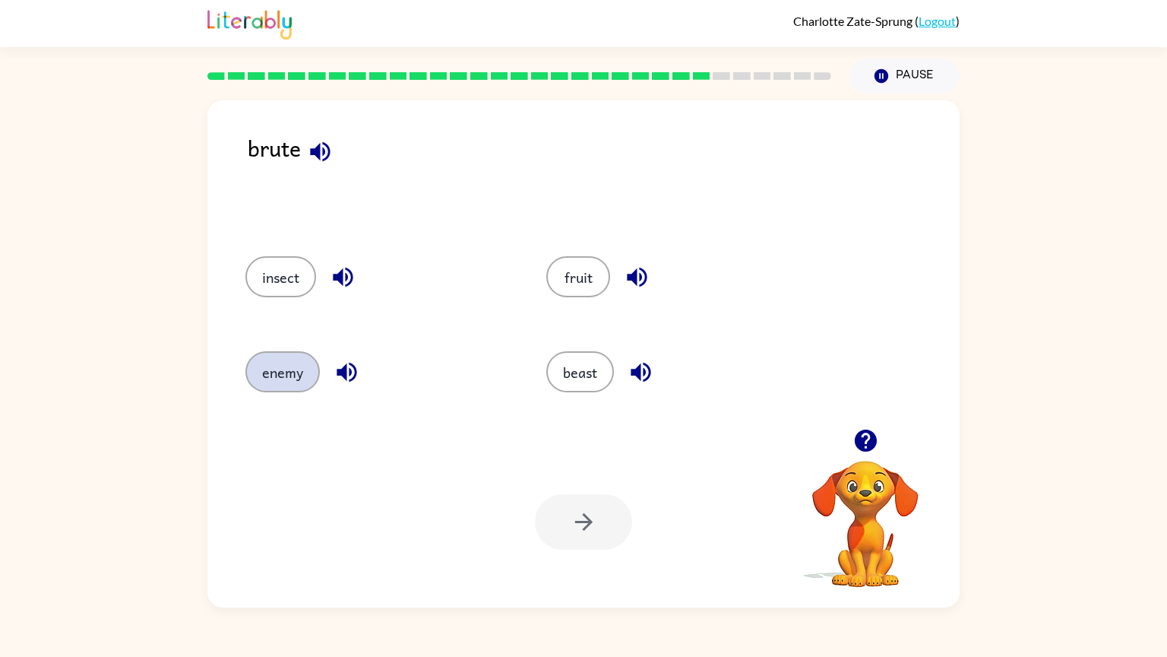
click at [277, 355] on button "enemy" at bounding box center [283, 371] width 74 height 41
click at [549, 531] on button "button" at bounding box center [583, 521] width 97 height 55
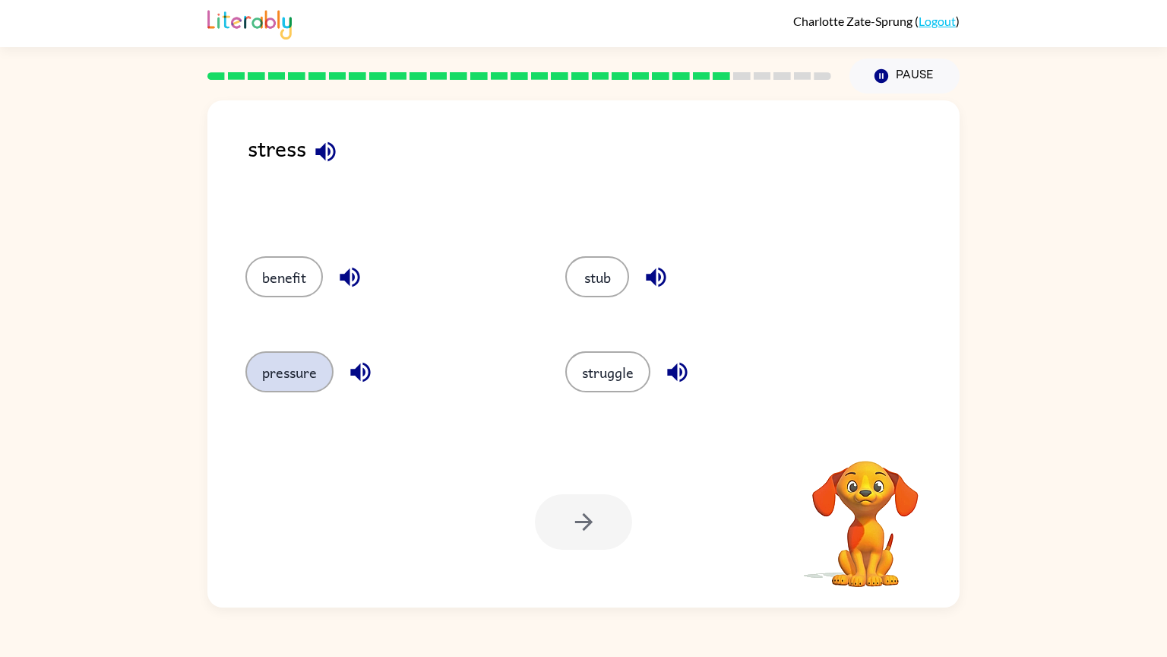
click at [298, 365] on button "pressure" at bounding box center [290, 371] width 88 height 41
click at [614, 512] on button "button" at bounding box center [583, 521] width 97 height 55
click at [274, 372] on button "fight" at bounding box center [278, 371] width 64 height 41
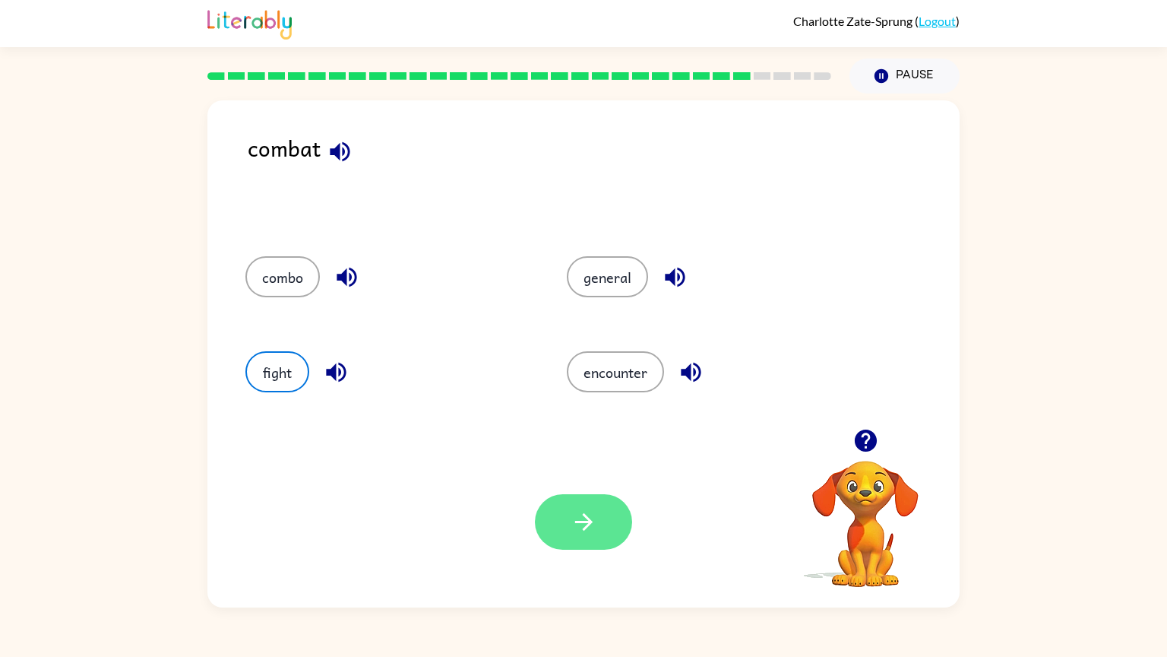
click at [565, 538] on button "button" at bounding box center [583, 521] width 97 height 55
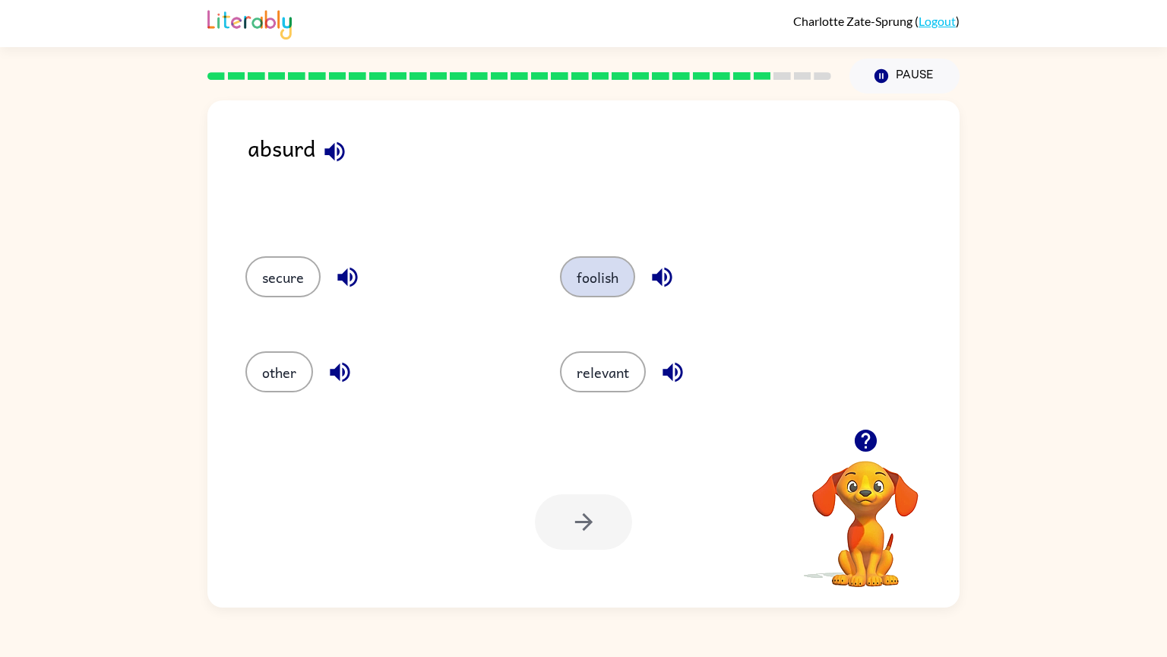
click at [581, 294] on button "foolish" at bounding box center [597, 276] width 75 height 41
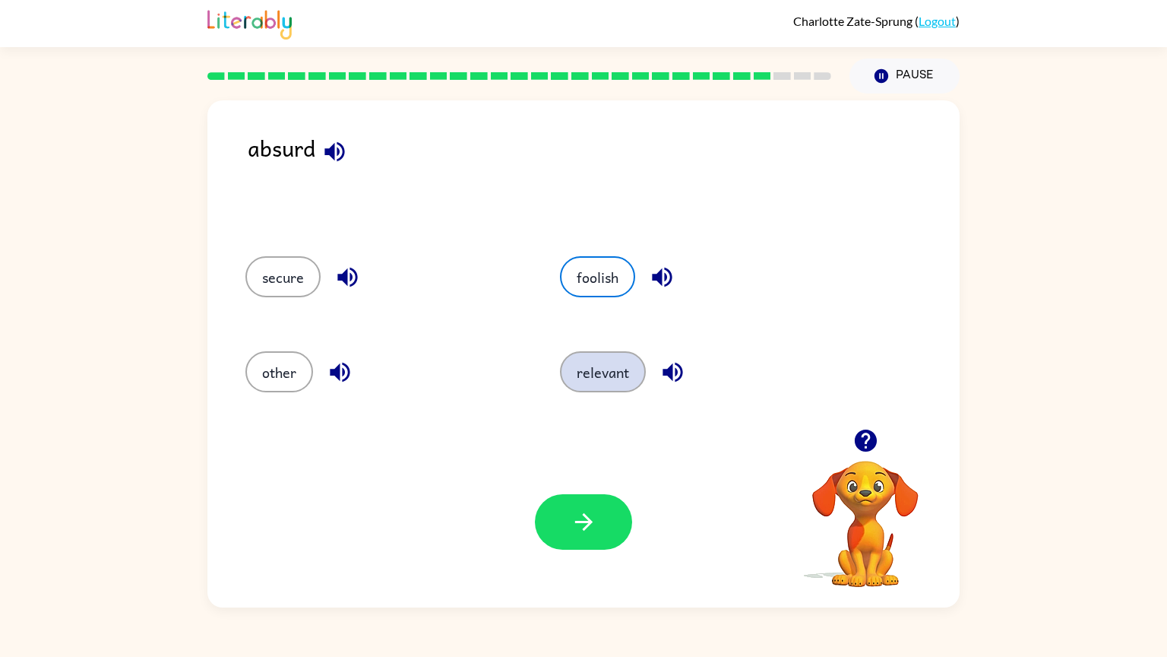
click at [594, 372] on button "relevant" at bounding box center [603, 371] width 86 height 41
click at [580, 263] on button "foolish" at bounding box center [597, 276] width 75 height 41
click at [579, 540] on button "button" at bounding box center [583, 521] width 97 height 55
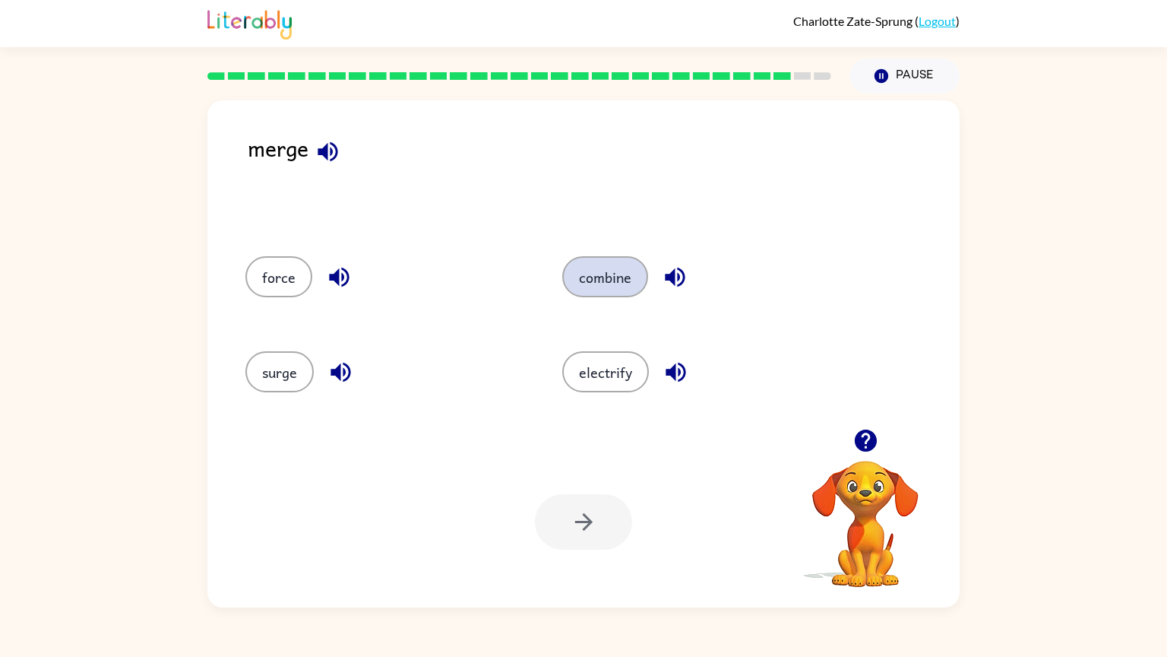
click at [590, 265] on button "combine" at bounding box center [605, 276] width 86 height 41
click at [571, 505] on button "button" at bounding box center [583, 521] width 97 height 55
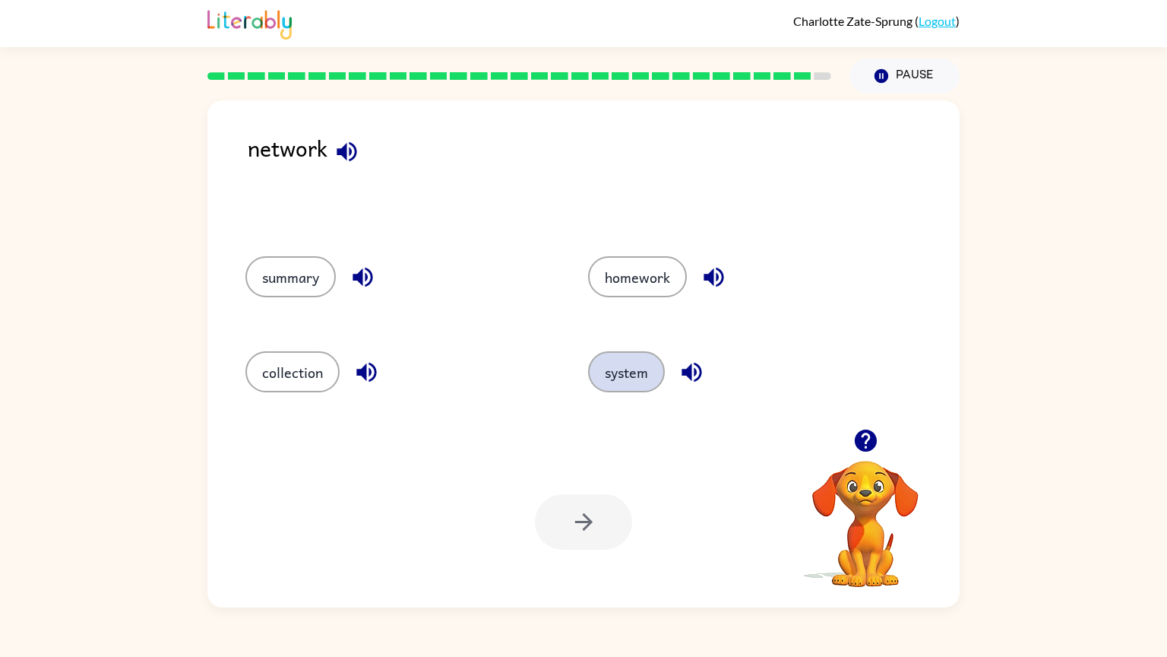
click at [636, 375] on button "system" at bounding box center [626, 371] width 77 height 41
click at [596, 515] on icon "button" at bounding box center [584, 521] width 27 height 27
